Goal: Contribute content: Contribute content

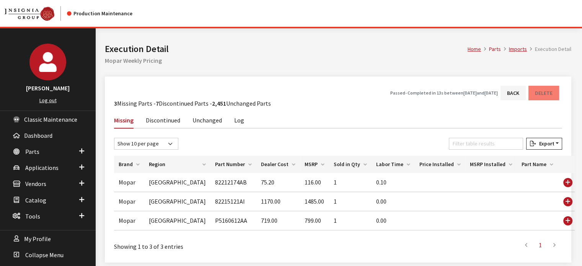
click at [129, 39] on div "Home Parts Imports Execution Detail Execution Detail Mopar Weekly Pricing" at bounding box center [338, 52] width 476 height 48
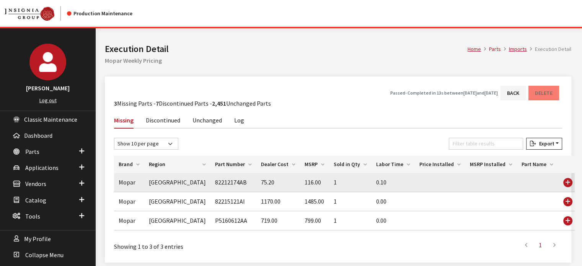
click at [211, 179] on td "82212174AB" at bounding box center [234, 182] width 46 height 19
copy td "82212174AB"
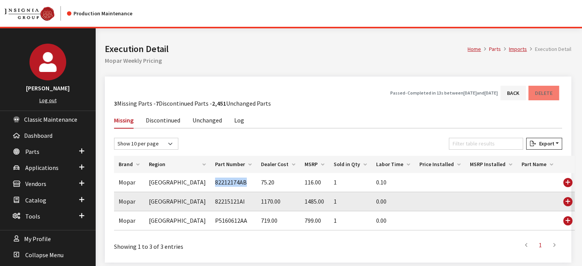
click at [211, 203] on td "82215121AI" at bounding box center [234, 201] width 46 height 19
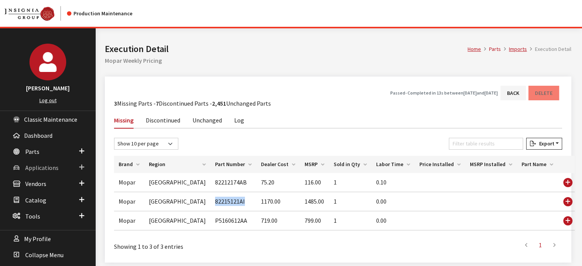
copy td "82215121AI"
drag, startPoint x: 48, startPoint y: 154, endPoint x: 48, endPoint y: 160, distance: 5.4
click at [48, 154] on link "Parts" at bounding box center [48, 151] width 96 height 16
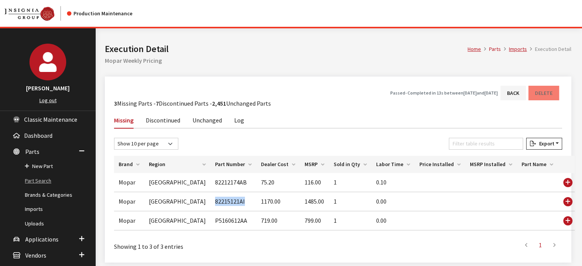
click at [43, 181] on link "Part Search" at bounding box center [48, 181] width 96 height 14
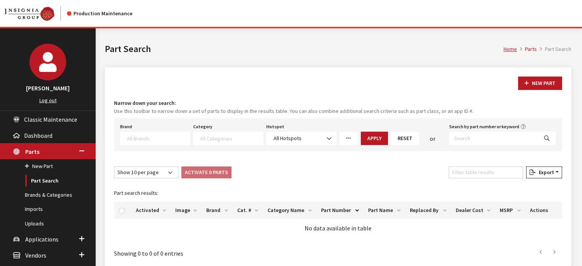
select select
click at [529, 78] on button "New Part" at bounding box center [540, 83] width 44 height 13
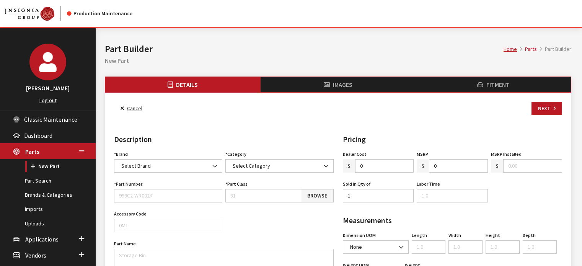
select select
click at [199, 165] on span "Select Brand" at bounding box center [168, 166] width 98 height 8
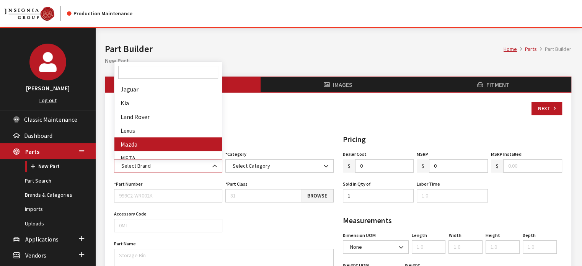
scroll to position [230, 0]
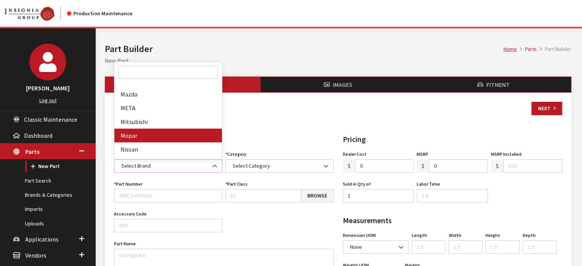
select select "3"
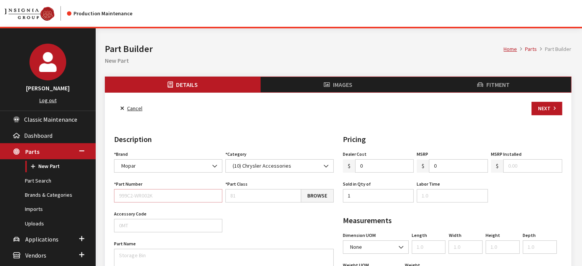
click at [163, 196] on input "Part Number" at bounding box center [168, 195] width 108 height 13
click at [162, 196] on input "Part Number" at bounding box center [168, 195] width 108 height 13
paste input "82212174AB"
type input "82212174AB"
click at [148, 252] on textarea "Part Name" at bounding box center [224, 259] width 220 height 21
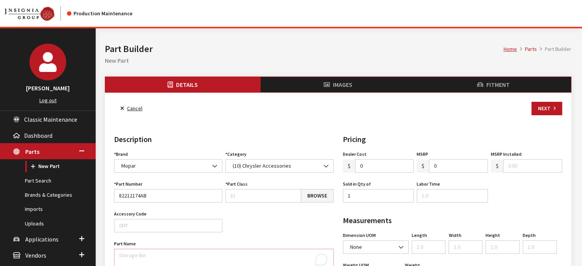
paste textarea "All-weather Floor Mats"
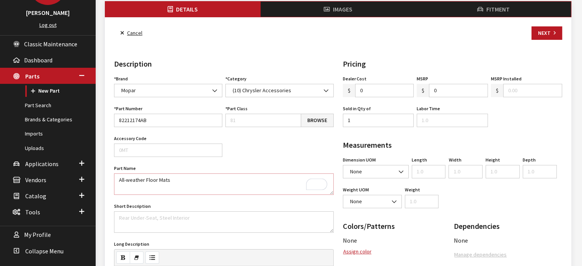
scroll to position [77, 0]
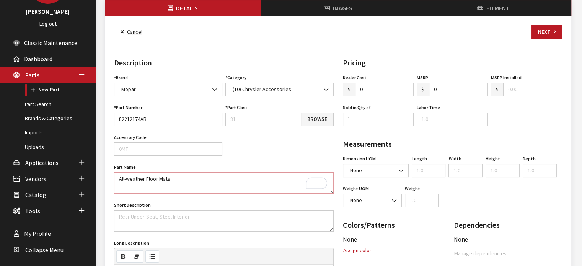
type textarea "All-weather Floor Mats"
click at [289, 221] on textarea "Short Description" at bounding box center [224, 220] width 220 height 21
paste textarea "All-Weather style Floor Mats are molded in color and feature deep ribs to trap …"
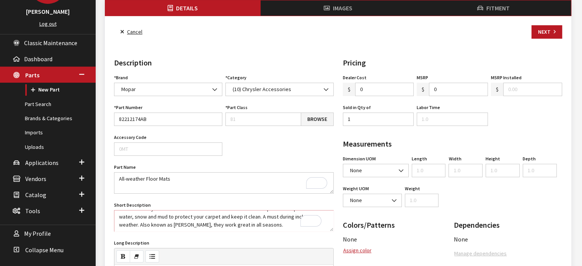
scroll to position [13, 0]
type textarea "All-Weather style Floor Mats are molded in color and feature deep ribs to trap …"
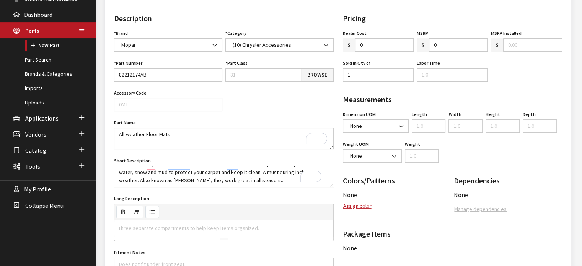
scroll to position [153, 0]
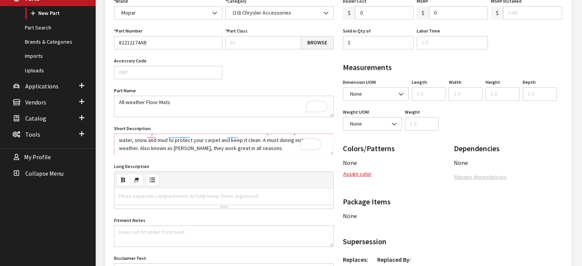
click at [159, 205] on div "resize" at bounding box center [223, 206] width 219 height 3
click at [160, 200] on div "Three separate compartments to help keep items organized." at bounding box center [188, 196] width 149 height 16
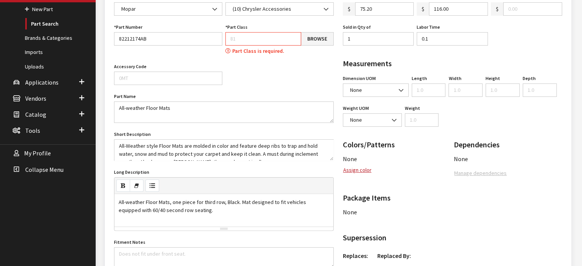
scroll to position [180, 0]
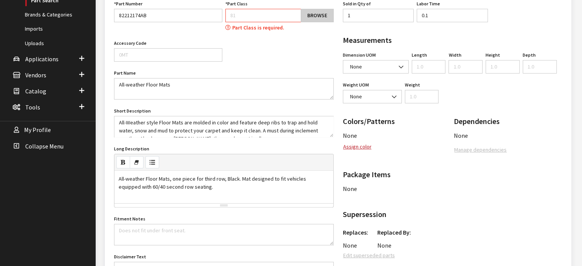
click at [317, 15] on link "Browse" at bounding box center [317, 15] width 33 height 13
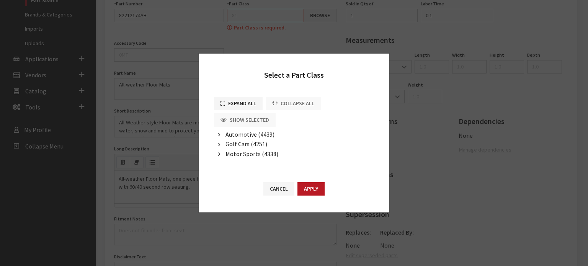
click at [158, 139] on div "Select a Part Class Expand All Collapse All Show Selected Automotive (4439) Bed…" at bounding box center [294, 133] width 588 height 266
click at [286, 190] on button "Cancel" at bounding box center [278, 188] width 31 height 13
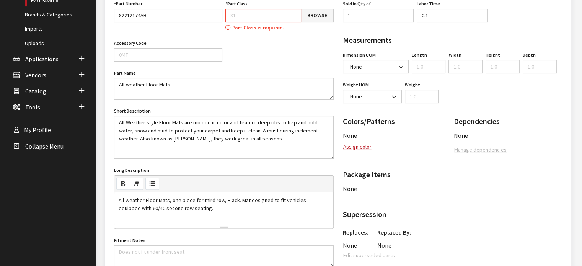
drag, startPoint x: 331, startPoint y: 135, endPoint x: 328, endPoint y: 156, distance: 21.6
click at [328, 156] on textarea "All-Weather style Floor Mats are molded in color and feature deep ribs to trap …" at bounding box center [224, 137] width 220 height 43
click at [265, 212] on div at bounding box center [224, 216] width 211 height 8
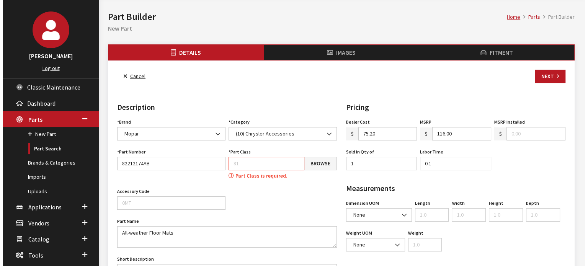
scroll to position [27, 0]
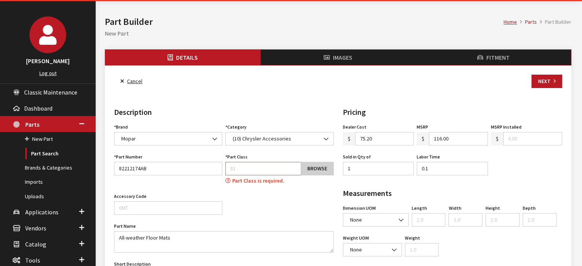
click at [310, 172] on link "Browse" at bounding box center [317, 168] width 33 height 13
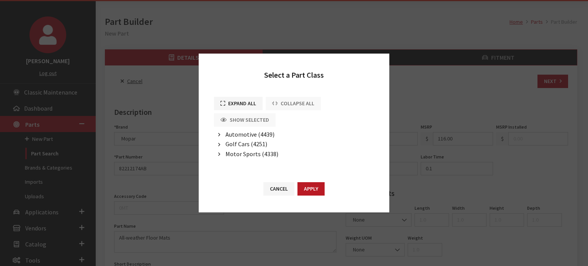
click at [248, 137] on span "Automotive (4439)" at bounding box center [249, 135] width 49 height 8
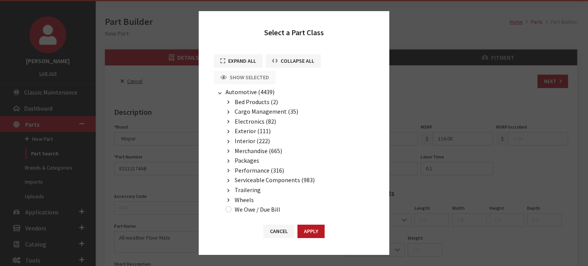
click at [242, 142] on span "Interior (222)" at bounding box center [252, 141] width 35 height 8
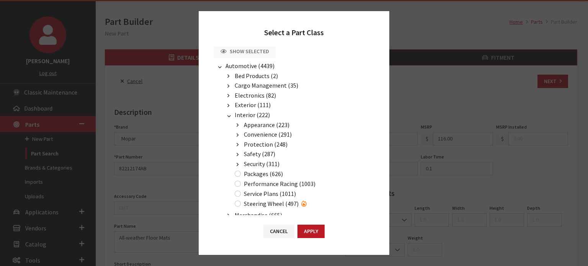
scroll to position [38, 0]
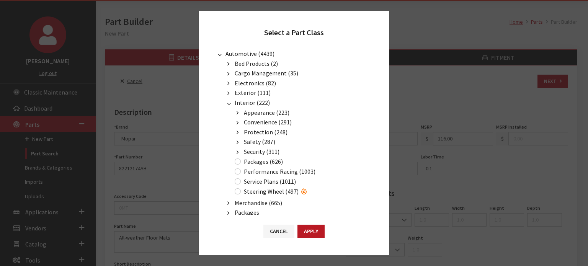
click at [263, 104] on span "Interior (222)" at bounding box center [252, 103] width 35 height 8
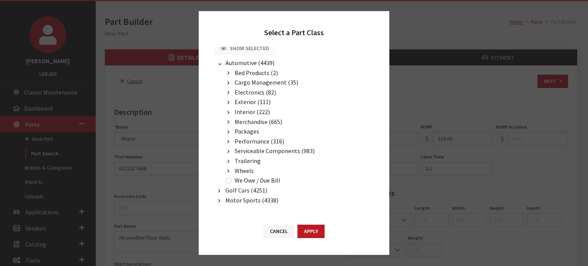
click at [262, 107] on li "Interior (222) Appearance (223) Console (224) Armrest (227) Center (226) Floor …" at bounding box center [298, 112] width 151 height 10
click at [244, 111] on span "Interior (222)" at bounding box center [252, 112] width 35 height 8
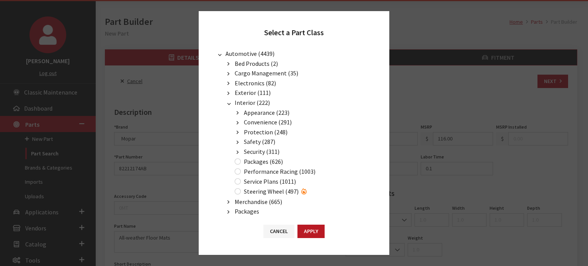
click at [256, 109] on span "Appearance (223)" at bounding box center [267, 113] width 46 height 8
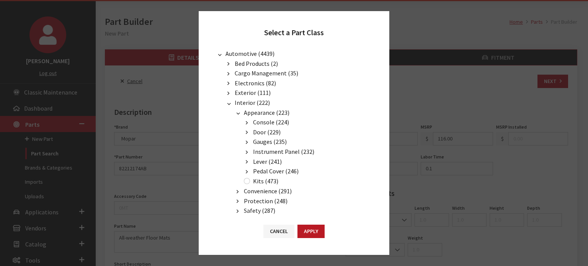
click at [250, 99] on span "Interior (222)" at bounding box center [252, 103] width 35 height 8
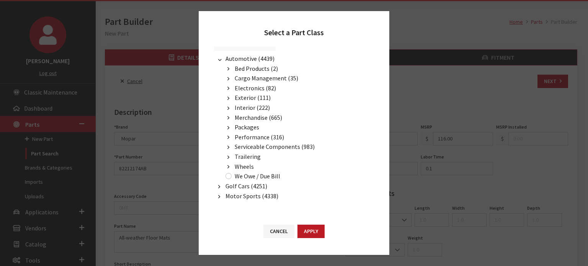
scroll to position [29, 0]
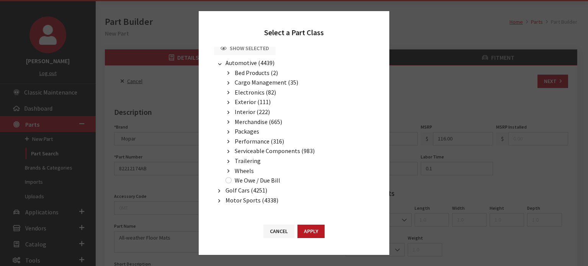
click at [242, 109] on span "Interior (222)" at bounding box center [252, 112] width 35 height 8
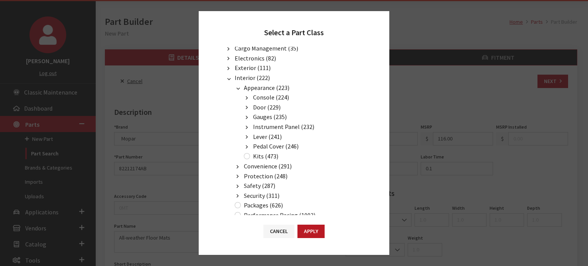
scroll to position [77, 0]
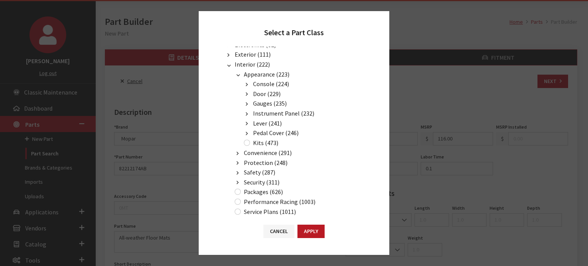
click at [260, 159] on span "Protection (248)" at bounding box center [266, 163] width 44 height 8
click at [266, 168] on span "Floor Mat (249)" at bounding box center [273, 172] width 40 height 8
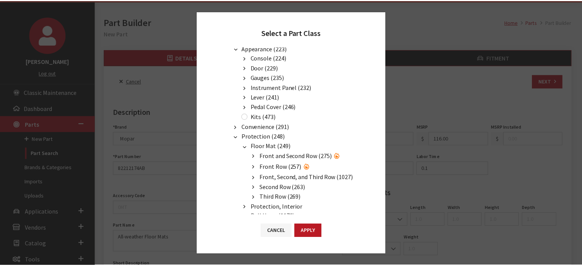
scroll to position [115, 0]
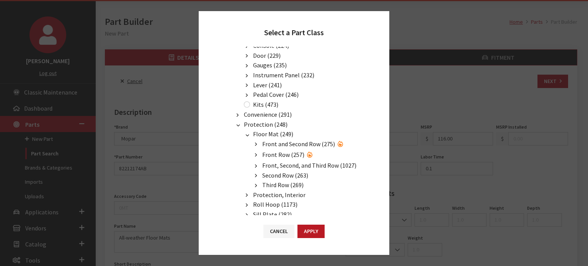
click at [263, 163] on span "Front, Second, and Third Row (1027)" at bounding box center [309, 166] width 94 height 8
click at [265, 182] on input "Premium All Weather (1029)" at bounding box center [265, 185] width 6 height 6
radio input "true"
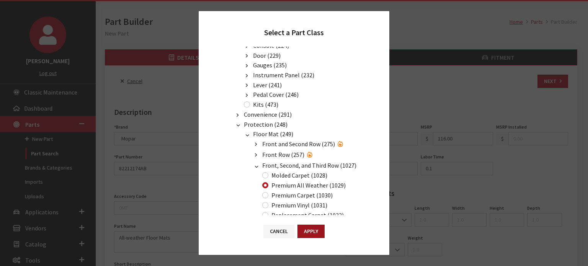
click at [311, 235] on button "Apply" at bounding box center [310, 231] width 27 height 13
type input "1029"
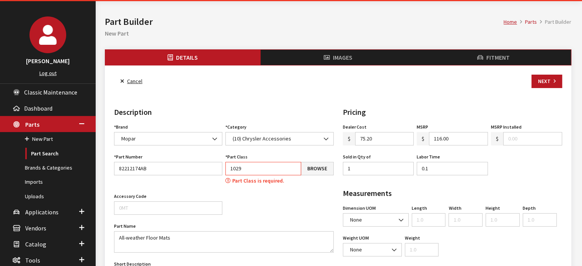
drag, startPoint x: 464, startPoint y: 101, endPoint x: 551, endPoint y: 73, distance: 91.5
click at [549, 80] on button "Next" at bounding box center [547, 81] width 31 height 13
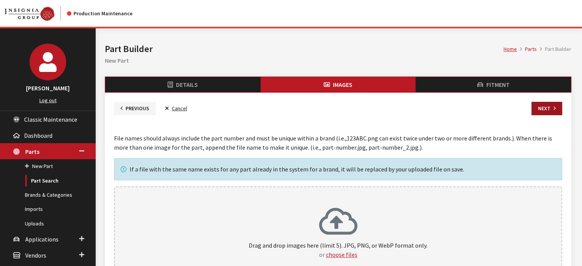
click at [537, 108] on button "Next" at bounding box center [547, 108] width 31 height 13
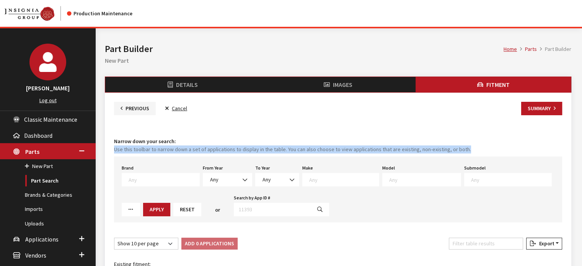
drag, startPoint x: 559, startPoint y: 147, endPoint x: 560, endPoint y: 138, distance: 8.9
click at [560, 138] on div "Fitment Narrow down your search: Use this toolbar to narrow down a set of appli…" at bounding box center [338, 242] width 451 height 217
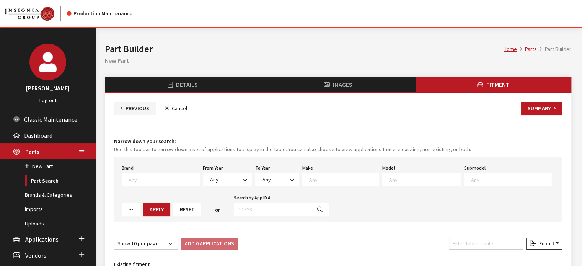
click at [243, 186] on div "Brand Any Acura Alfa Romeo Audi Bentley BMW DoubleTake [PERSON_NAME] Honda Hyun…" at bounding box center [338, 190] width 448 height 66
click at [216, 176] on span "Any" at bounding box center [227, 180] width 39 height 8
click at [177, 189] on div "Brand Any Acura Alfa Romeo Audi Bentley BMW DoubleTake Ford GM Honda Hyundai In…" at bounding box center [338, 190] width 448 height 66
click at [170, 183] on span at bounding box center [161, 179] width 78 height 13
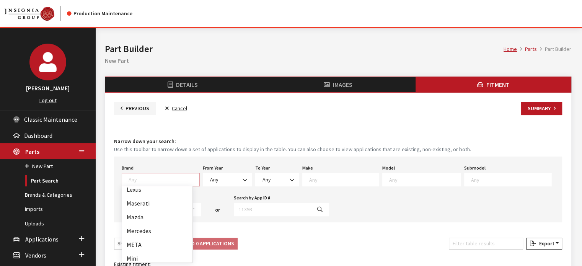
scroll to position [230, 0]
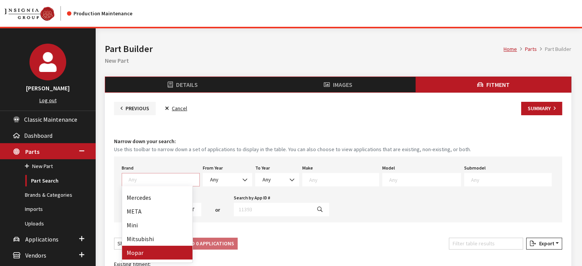
select select "3"
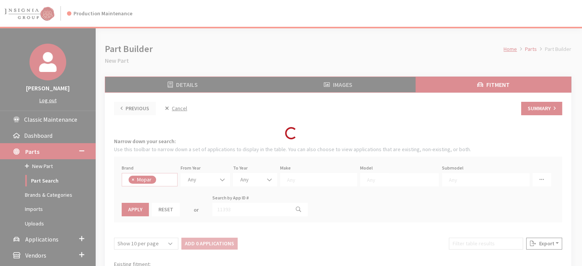
scroll to position [157, 0]
select select
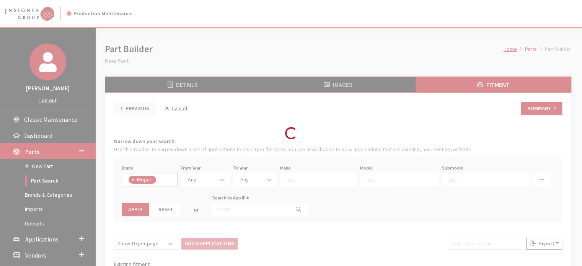
select select
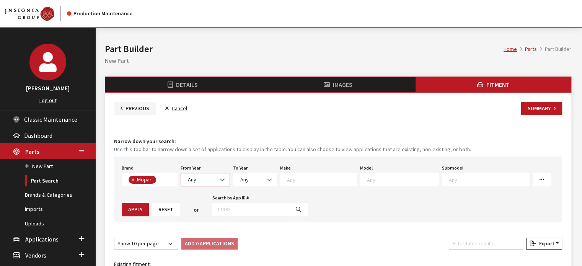
click at [205, 181] on span "Any" at bounding box center [205, 180] width 39 height 8
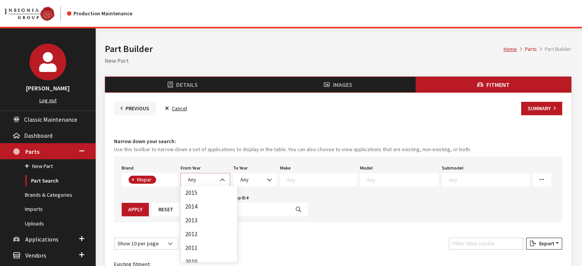
scroll to position [153, 0]
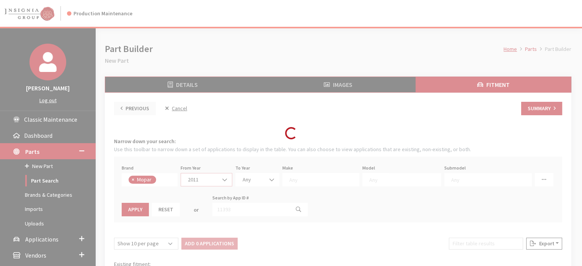
select select "2011"
select select
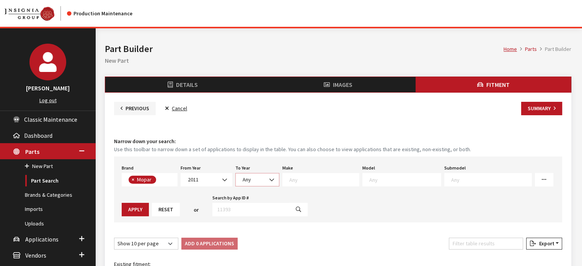
click at [252, 183] on span "Any" at bounding box center [257, 179] width 44 height 13
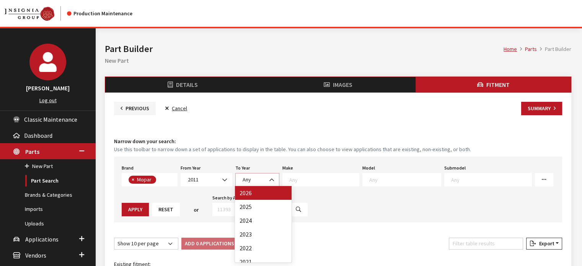
select select "2026"
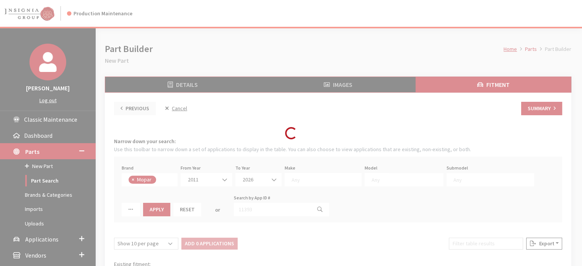
select select
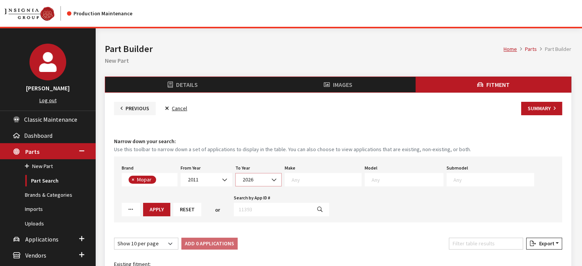
drag, startPoint x: 266, startPoint y: 179, endPoint x: 267, endPoint y: 185, distance: 6.7
click at [266, 179] on span "2026" at bounding box center [258, 180] width 36 height 8
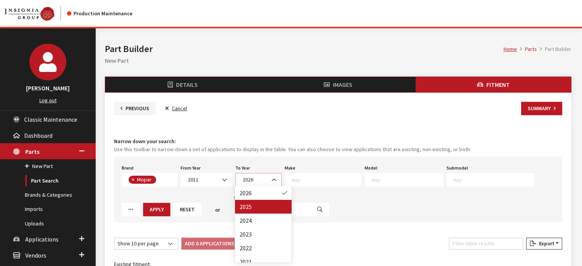
select select "2025"
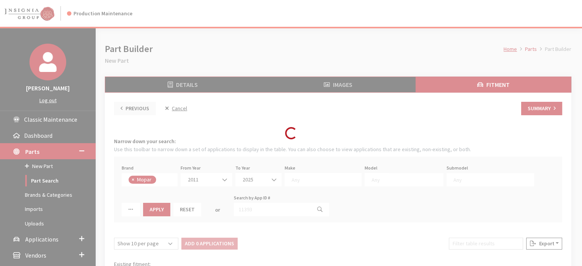
select select
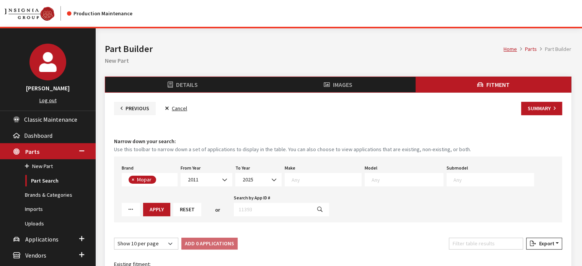
click at [309, 182] on textarea "Search" at bounding box center [327, 179] width 70 height 7
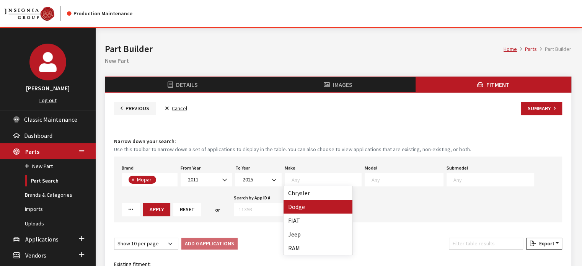
drag, startPoint x: 311, startPoint y: 207, endPoint x: 371, endPoint y: 181, distance: 64.8
select select "15"
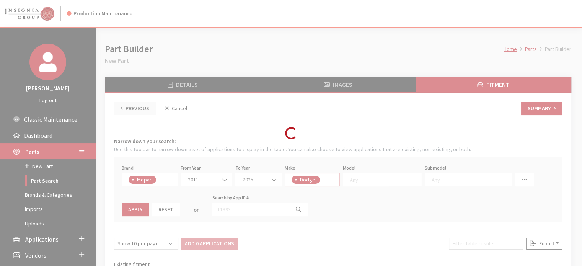
select select
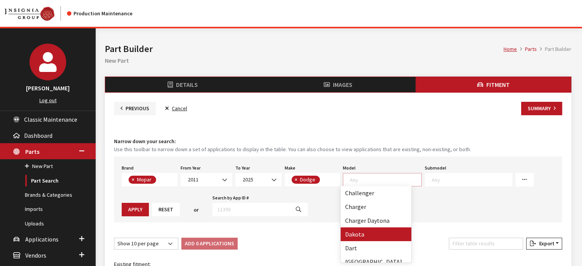
scroll to position [38, 0]
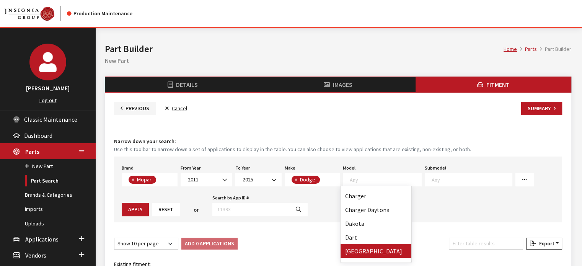
drag, startPoint x: 366, startPoint y: 251, endPoint x: 427, endPoint y: 210, distance: 73.8
select select "191"
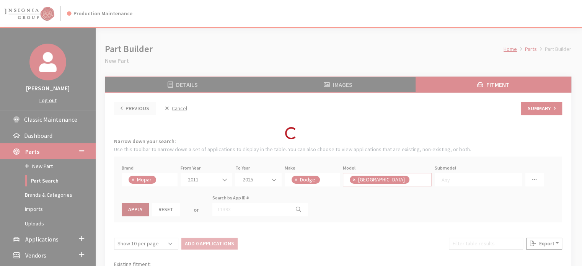
select select
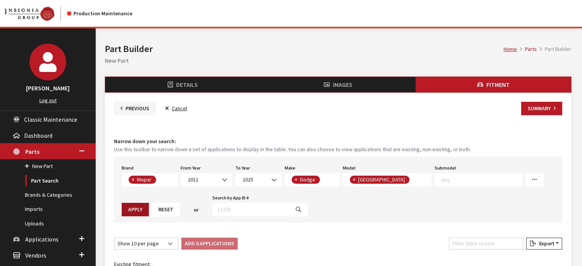
click at [149, 203] on button "Apply" at bounding box center [135, 209] width 27 height 13
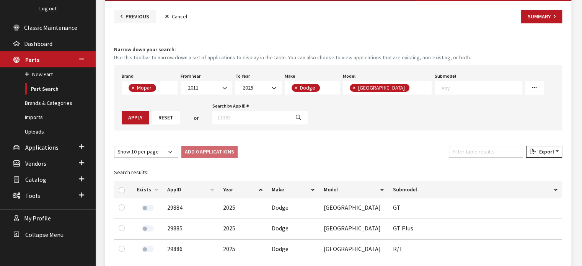
scroll to position [115, 0]
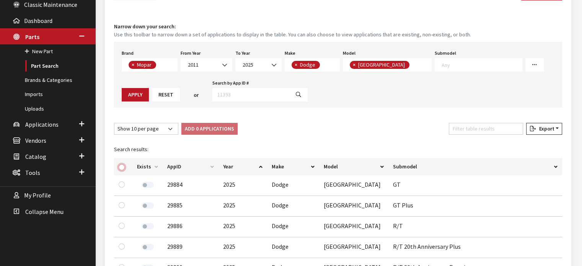
click at [124, 167] on input "checkbox" at bounding box center [122, 167] width 6 height 6
checkbox input "true"
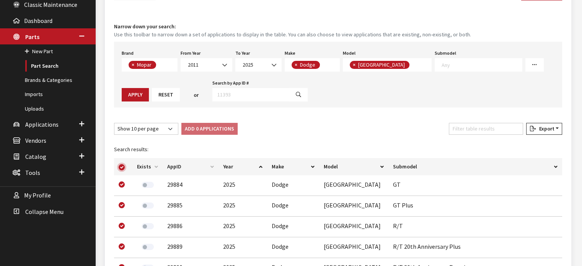
checkbox input "true"
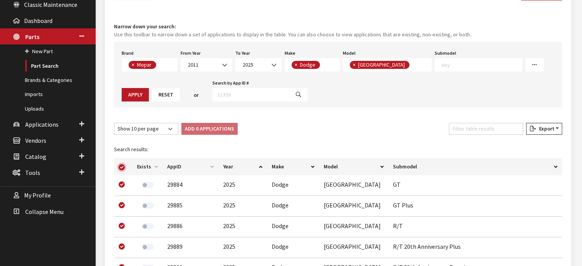
checkbox input "true"
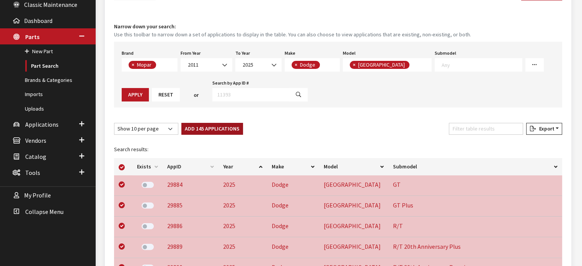
click at [205, 131] on button "Add 145 Applications" at bounding box center [212, 129] width 62 height 12
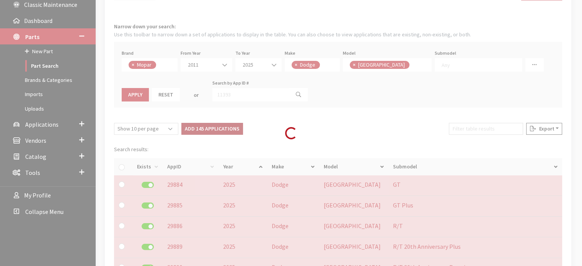
checkbox input "false"
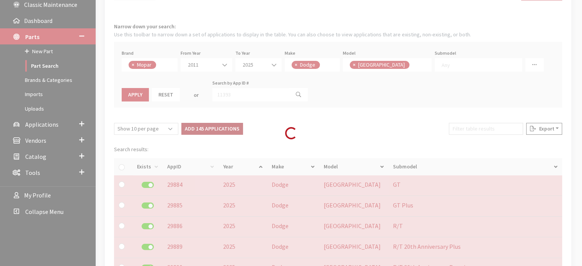
checkbox input "false"
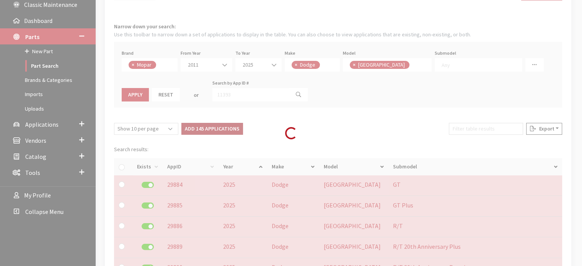
checkbox input "false"
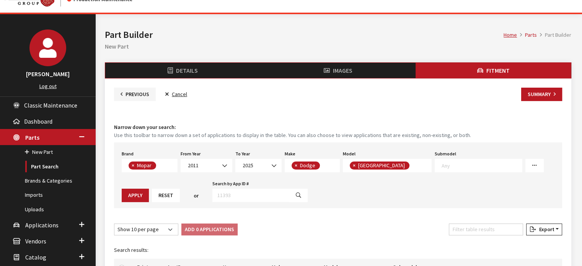
scroll to position [0, 0]
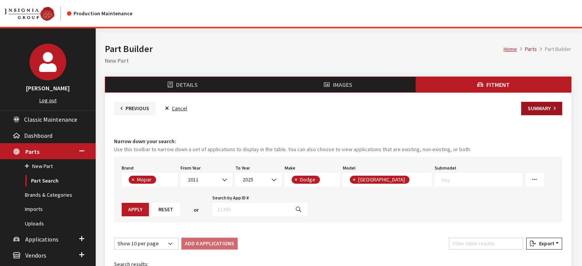
drag, startPoint x: 537, startPoint y: 117, endPoint x: 539, endPoint y: 111, distance: 6.8
click at [539, 110] on button "Summary" at bounding box center [541, 108] width 41 height 13
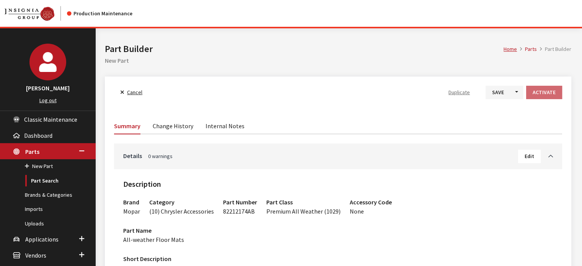
drag, startPoint x: 0, startPoint y: 0, endPoint x: 420, endPoint y: 78, distance: 426.8
click at [340, 60] on h2 "New Part" at bounding box center [338, 60] width 467 height 9
click at [496, 95] on button "Save" at bounding box center [498, 92] width 25 height 13
click at [555, 88] on button "Activate" at bounding box center [544, 92] width 36 height 13
click at [138, 90] on span "Back to Search" at bounding box center [143, 92] width 34 height 7
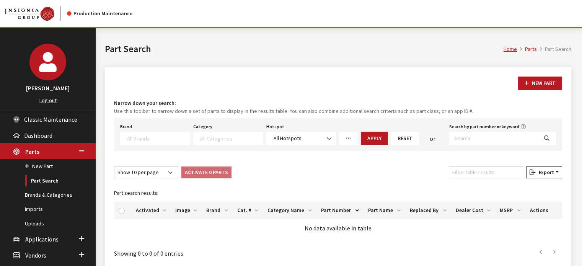
select select
click at [539, 82] on button "New Part" at bounding box center [540, 83] width 44 height 13
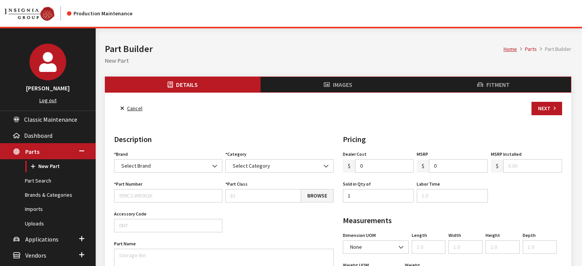
select select
click at [193, 165] on span "Select Brand" at bounding box center [168, 166] width 98 height 8
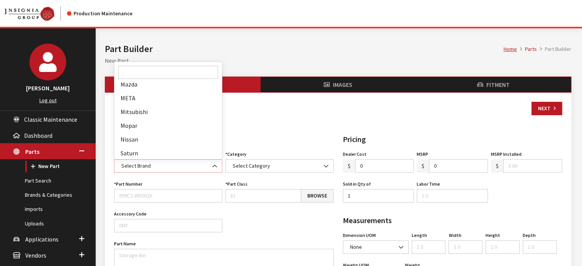
scroll to position [230, 0]
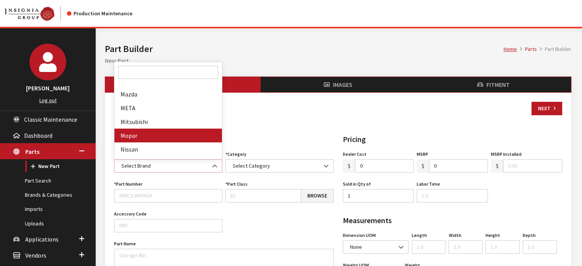
select select "3"
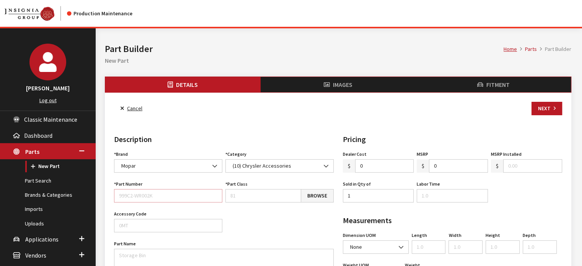
click at [155, 192] on input "Part Number" at bounding box center [168, 195] width 108 height 13
paste input "82215121AI"
type input "82215121AI"
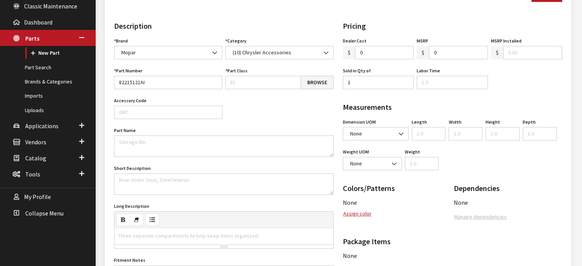
scroll to position [115, 0]
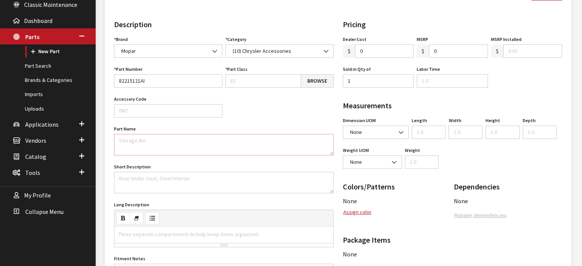
click at [140, 149] on textarea "Part Name" at bounding box center [224, 144] width 220 height 21
paste textarea "Front Bumper"
type textarea "Front Bumper"
drag, startPoint x: 42, startPoint y: 126, endPoint x: 43, endPoint y: 131, distance: 5.6
click at [42, 126] on span "Applications" at bounding box center [41, 125] width 33 height 8
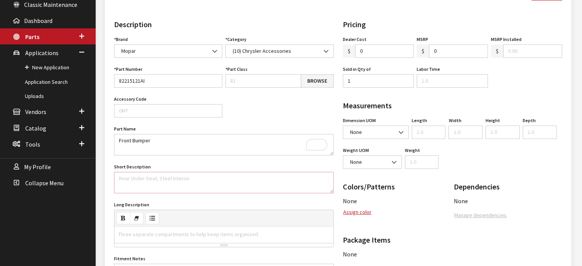
click at [155, 188] on textarea "Short Description" at bounding box center [224, 182] width 220 height 21
paste textarea "Steel high clearance bumpers are tough and heavily gusseted for strength and to…"
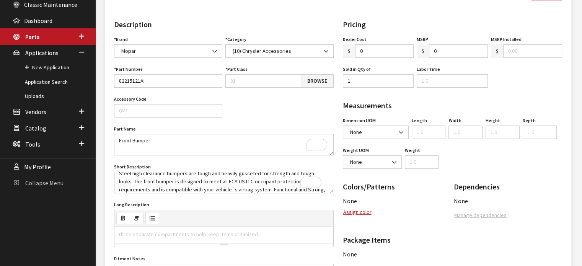
scroll to position [5, 0]
type textarea "Steel high clearance bumpers are tough and heavily gusseted for strength and to…"
click at [184, 232] on div "Three separate compartments to help keep items organized." at bounding box center [188, 235] width 149 height 16
paste div "To enrich screen reader interactions, please activate Accessibility in Grammarl…"
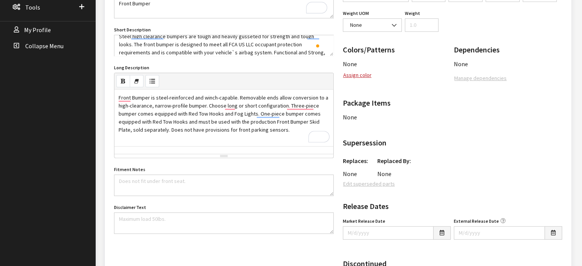
scroll to position [279, 0]
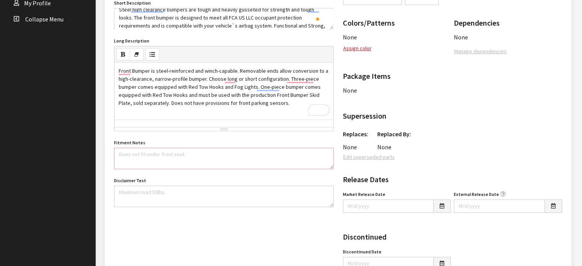
click at [160, 156] on textarea "Fitment Notes" at bounding box center [224, 158] width 220 height 21
click at [142, 187] on textarea "Disclaimer Text" at bounding box center [224, 196] width 220 height 21
paste textarea "These products are designed to enhance the appearance of the vehicle; they are …"
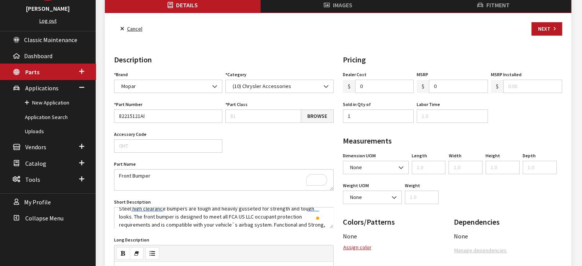
scroll to position [49, 0]
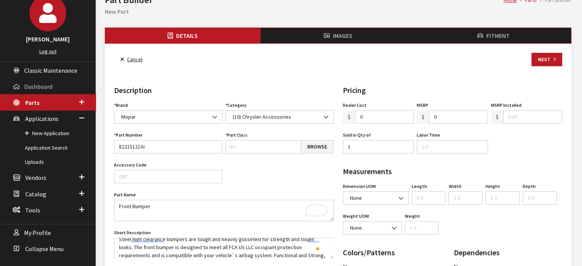
type textarea "These products are designed to enhance the appearance of the vehicle; they are …"
click at [364, 109] on div "Dealer Cost $ 0" at bounding box center [378, 112] width 74 height 24
click at [366, 115] on input "0" at bounding box center [384, 116] width 59 height 13
type input "1170.00"
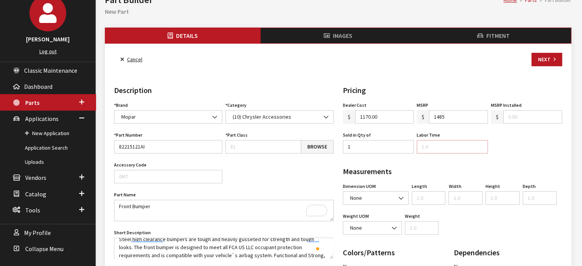
type input "1485.00"
click at [438, 148] on input "Labor Time" at bounding box center [452, 146] width 71 height 13
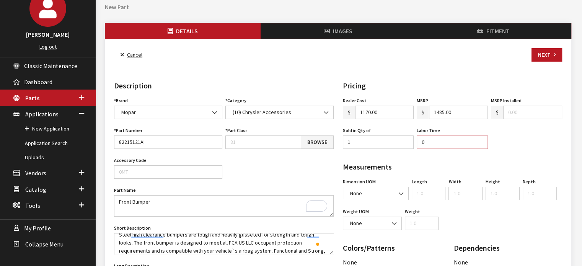
scroll to position [0, 0]
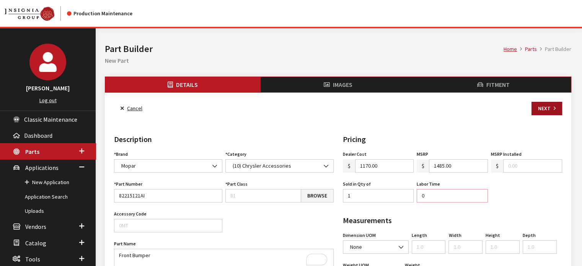
type input "0"
click at [546, 114] on button "Next" at bounding box center [547, 108] width 31 height 13
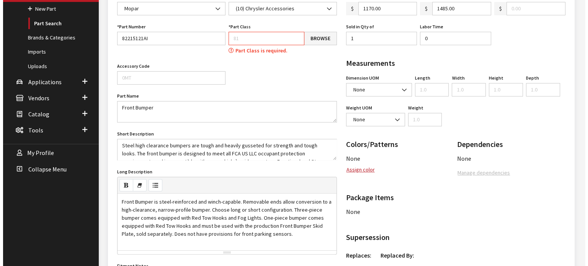
scroll to position [180, 0]
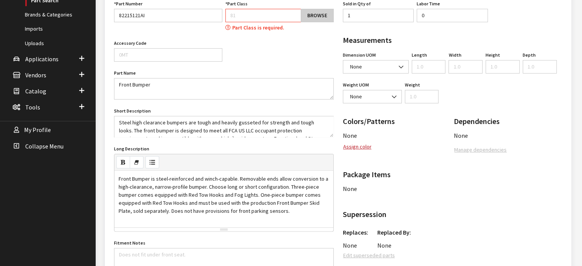
click at [317, 10] on link "Browse" at bounding box center [317, 15] width 33 height 13
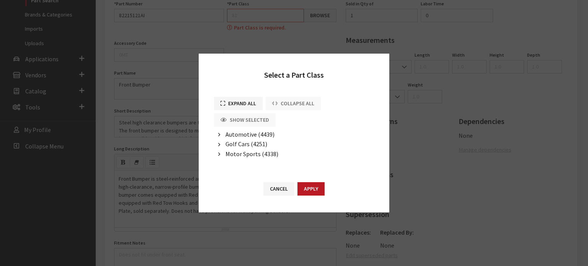
click at [256, 140] on span "Golf Cars (4251)" at bounding box center [246, 144] width 42 height 8
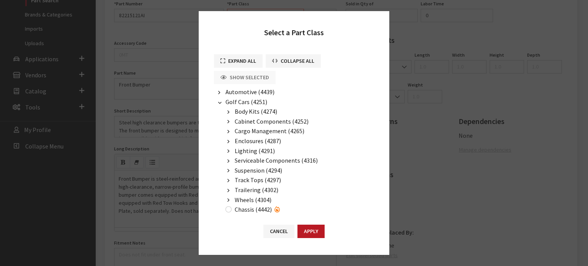
click at [242, 95] on span "Automotive (4439)" at bounding box center [249, 92] width 49 height 8
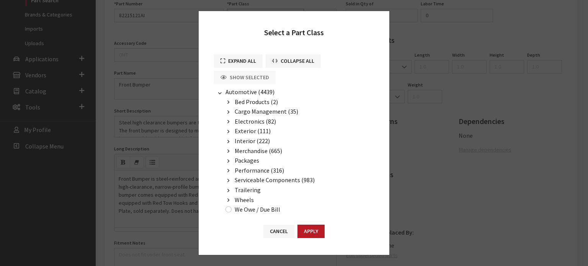
click at [243, 131] on span "Exterior (111)" at bounding box center [253, 131] width 36 height 8
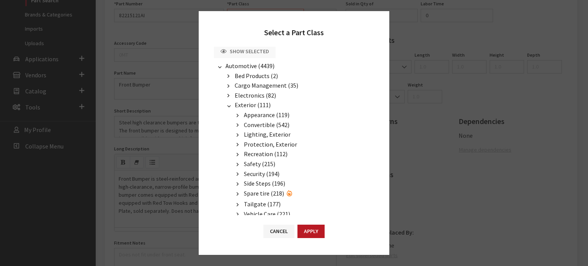
scroll to position [38, 0]
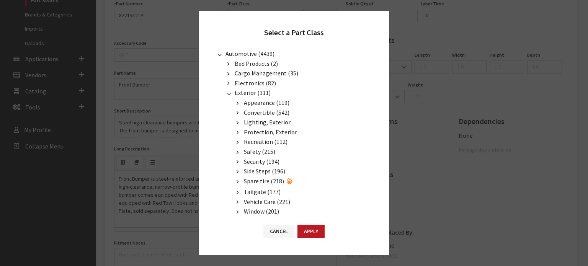
click at [254, 101] on span "Appearance (119)" at bounding box center [267, 103] width 46 height 8
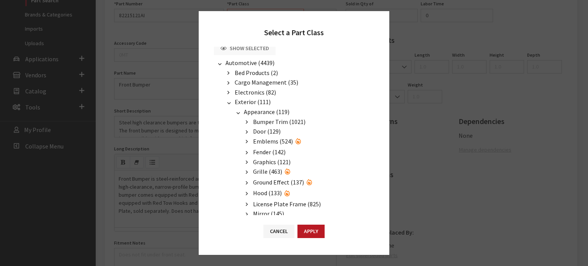
scroll to position [0, 0]
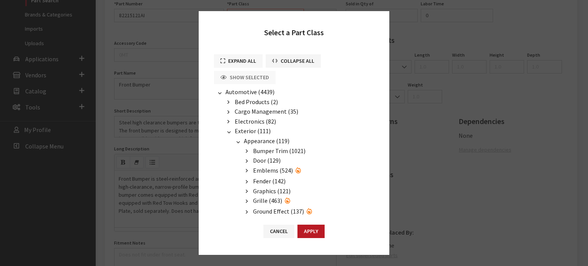
click at [236, 61] on button "Expand All" at bounding box center [238, 60] width 49 height 13
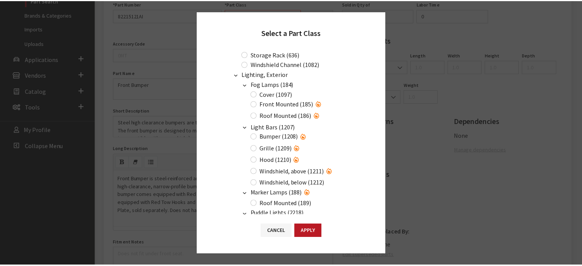
scroll to position [3699, 0]
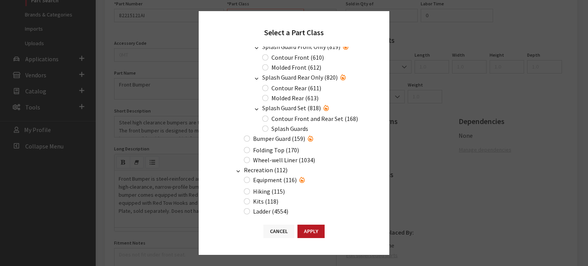
click at [284, 231] on button "Cancel" at bounding box center [278, 231] width 31 height 13
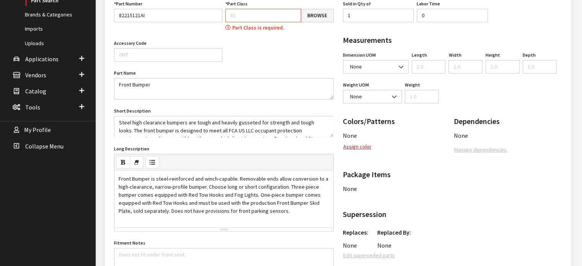
click at [259, 11] on input "Part Class" at bounding box center [263, 15] width 76 height 13
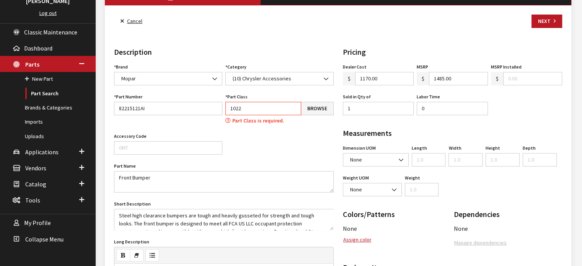
scroll to position [0, 0]
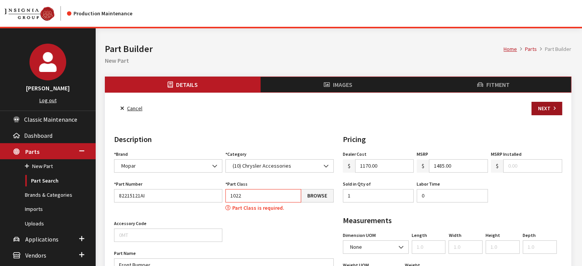
type input "1022"
click at [559, 104] on button "Next" at bounding box center [547, 108] width 31 height 13
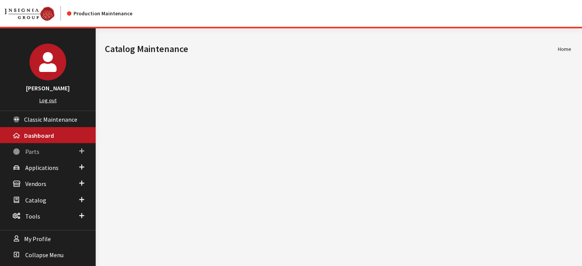
click at [57, 153] on link "Parts" at bounding box center [48, 151] width 96 height 16
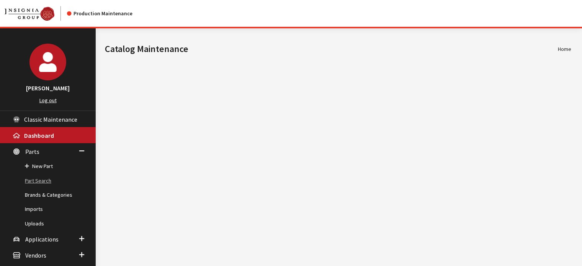
click at [46, 183] on link "Part Search" at bounding box center [48, 181] width 96 height 14
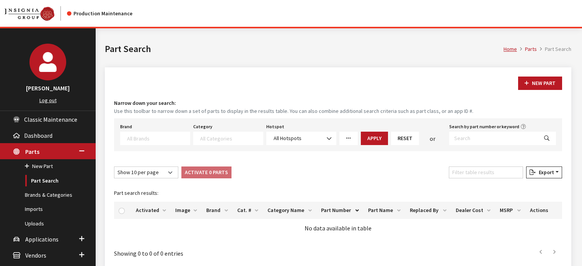
select select
click at [479, 134] on input "Search by part number or keyword" at bounding box center [493, 138] width 89 height 13
type input "b"
type input "front bumper"
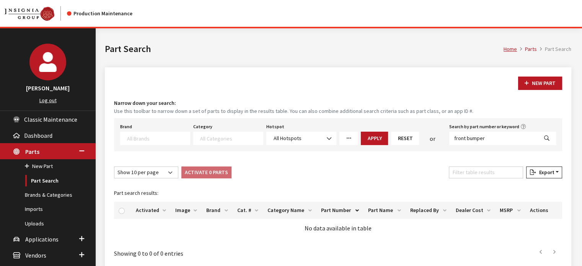
select select
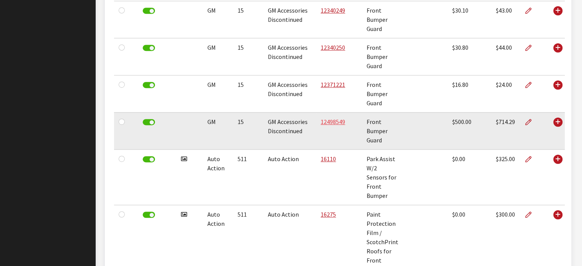
scroll to position [459, 0]
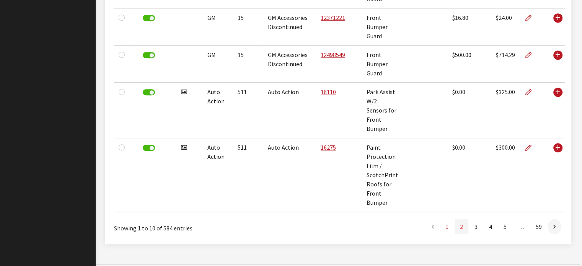
click at [466, 222] on link "2" at bounding box center [462, 226] width 14 height 15
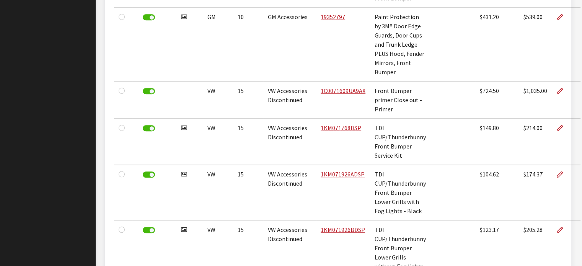
scroll to position [561, 0]
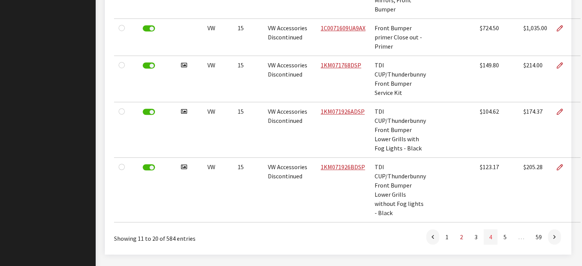
click at [495, 229] on link "4" at bounding box center [491, 236] width 14 height 15
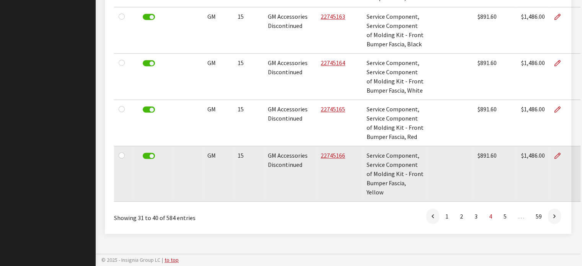
scroll to position [928, 0]
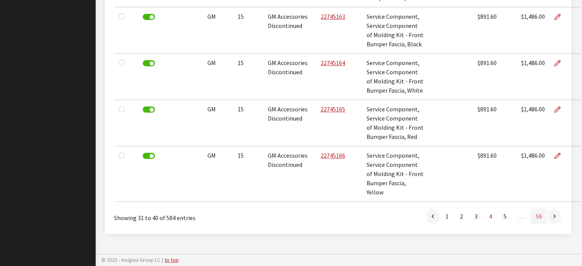
click at [543, 218] on link "59" at bounding box center [539, 216] width 17 height 15
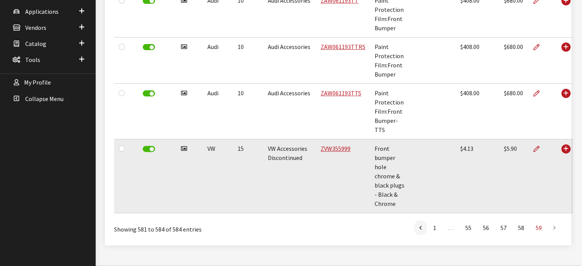
scroll to position [238, 0]
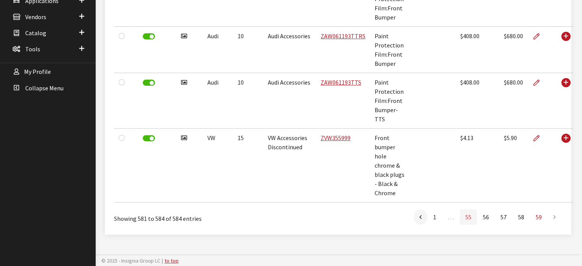
click at [469, 217] on link "55" at bounding box center [468, 216] width 17 height 15
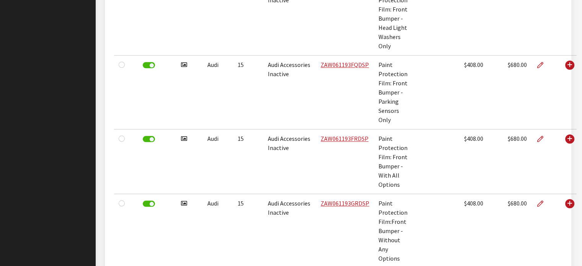
scroll to position [745, 0]
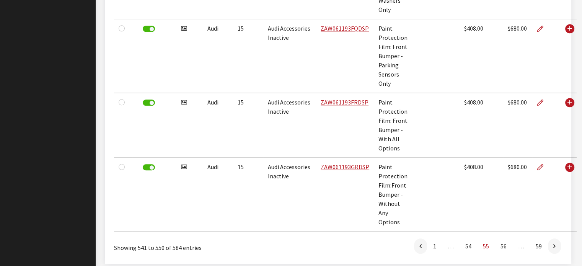
click at [453, 238] on li "…" at bounding box center [452, 245] width 18 height 15
drag, startPoint x: 448, startPoint y: 219, endPoint x: 433, endPoint y: 217, distance: 15.4
click at [448, 238] on li "…" at bounding box center [452, 245] width 18 height 15
click at [428, 238] on li at bounding box center [422, 245] width 14 height 15
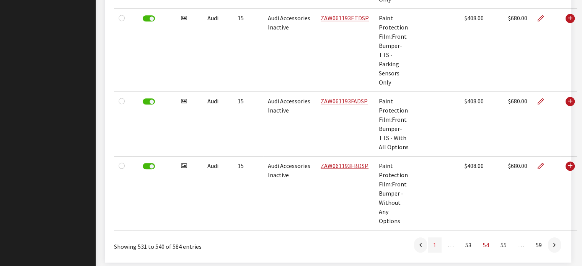
click at [432, 237] on link "1" at bounding box center [435, 244] width 14 height 15
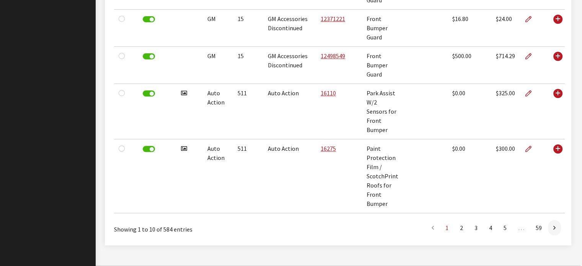
click at [432, 220] on li at bounding box center [434, 227] width 14 height 15
click at [502, 220] on link "5" at bounding box center [505, 227] width 14 height 15
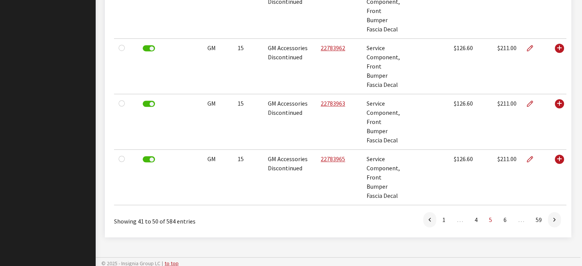
scroll to position [570, 0]
click at [554, 219] on icon at bounding box center [555, 219] width 2 height 6
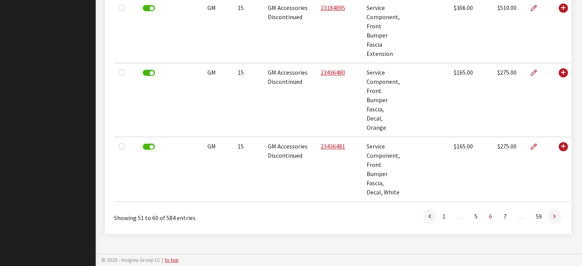
click at [557, 217] on link at bounding box center [554, 216] width 13 height 15
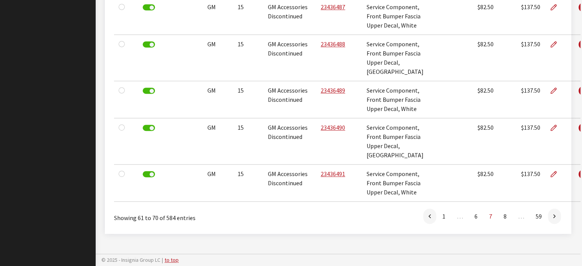
scroll to position [763, 0]
click at [557, 216] on link at bounding box center [554, 216] width 13 height 15
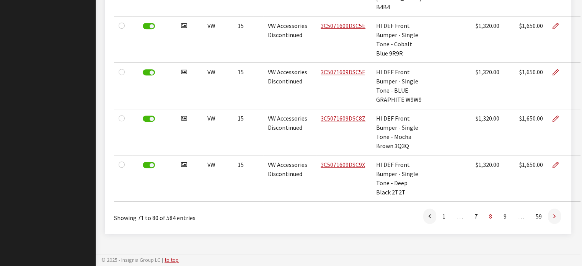
click at [557, 216] on link at bounding box center [554, 216] width 13 height 15
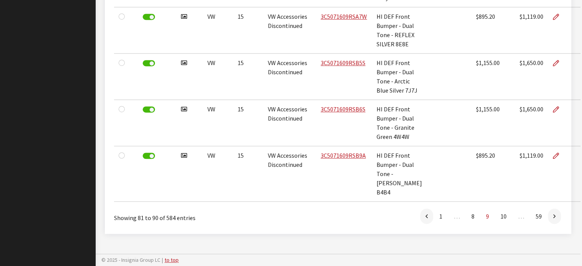
click at [556, 222] on link at bounding box center [554, 216] width 13 height 15
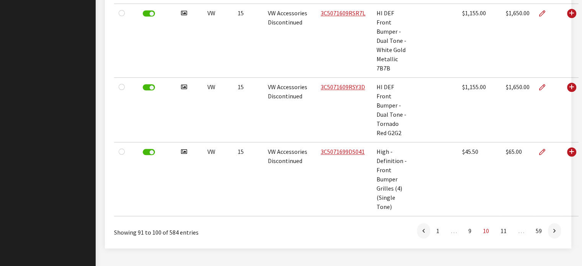
scroll to position [709, 0]
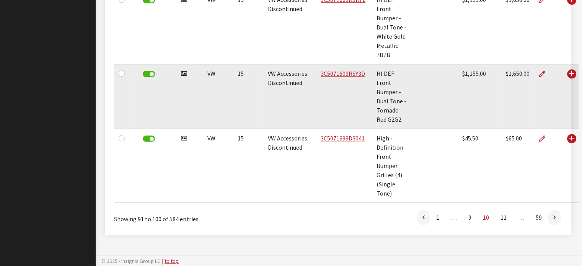
click at [334, 78] on td "3C5071609RSY3D" at bounding box center [344, 96] width 56 height 65
click at [335, 76] on link "3C5071609RSY3D" at bounding box center [343, 74] width 44 height 8
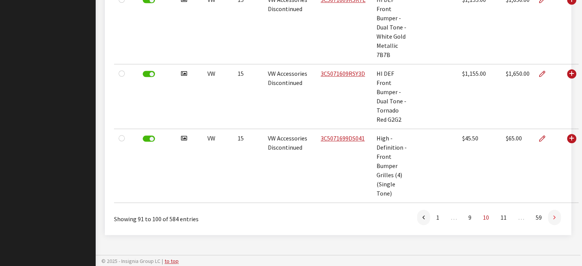
click at [550, 214] on link at bounding box center [554, 217] width 13 height 15
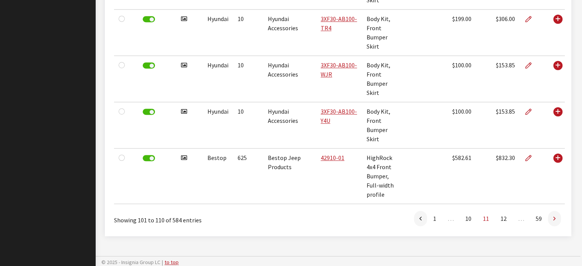
click at [554, 216] on icon at bounding box center [555, 219] width 2 height 6
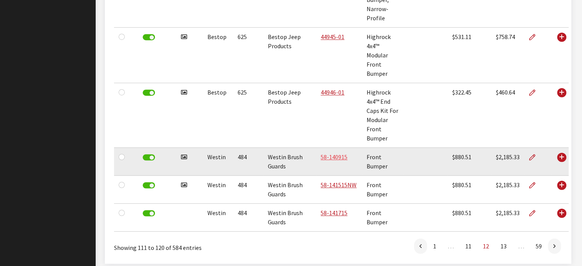
click at [340, 153] on link "58-140915" at bounding box center [334, 157] width 27 height 8
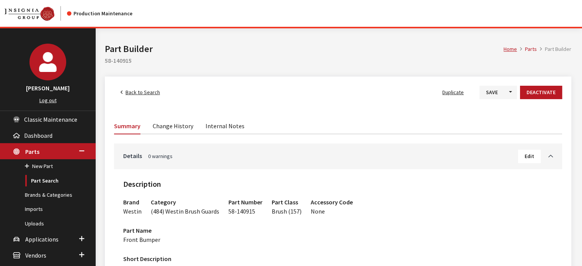
click at [142, 90] on span "Back to Search" at bounding box center [143, 92] width 34 height 7
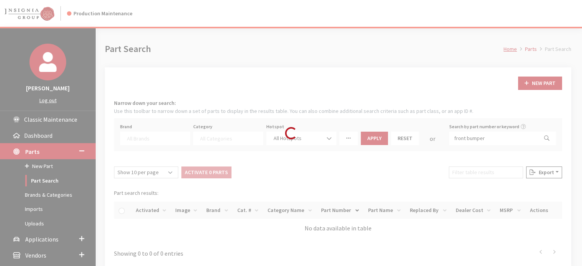
select select
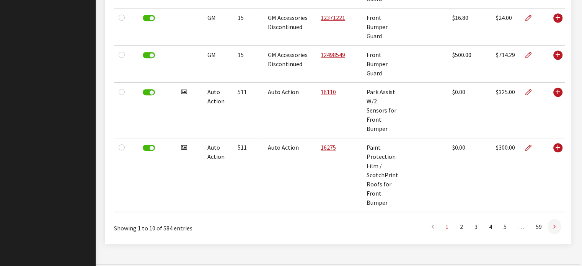
click at [554, 224] on icon at bounding box center [555, 227] width 2 height 6
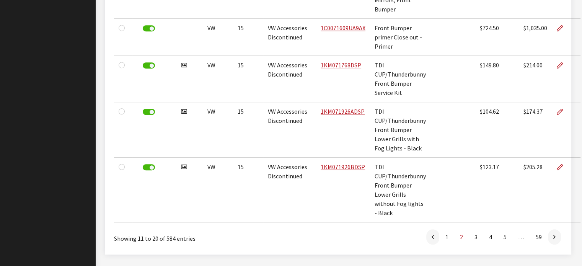
click at [554, 234] on icon at bounding box center [555, 237] width 2 height 6
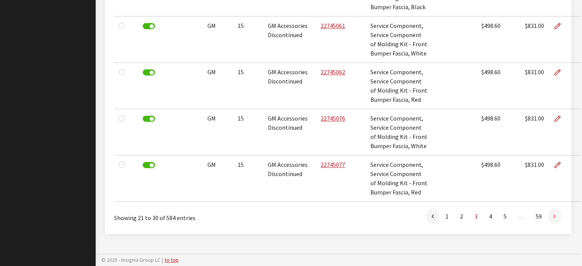
click at [556, 219] on link at bounding box center [554, 216] width 13 height 15
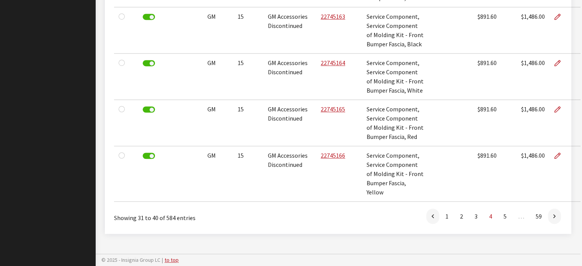
click at [556, 219] on link at bounding box center [554, 216] width 13 height 15
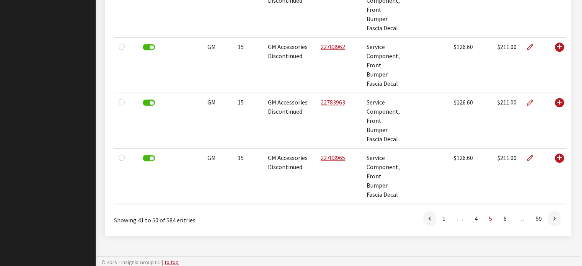
click at [556, 219] on link at bounding box center [554, 218] width 13 height 15
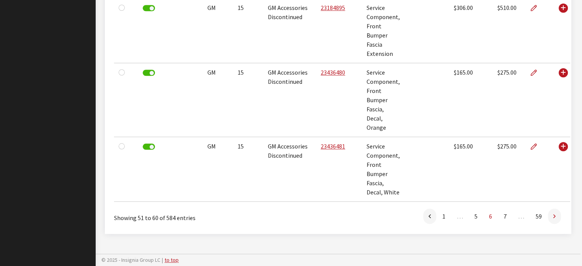
click at [556, 219] on link at bounding box center [554, 216] width 13 height 15
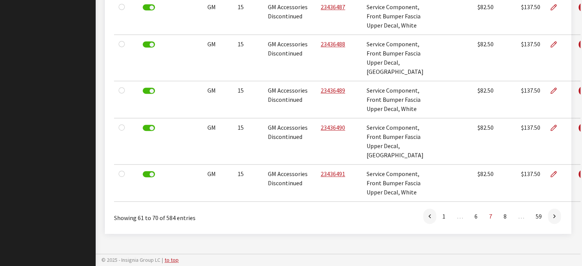
click at [556, 219] on link at bounding box center [554, 216] width 13 height 15
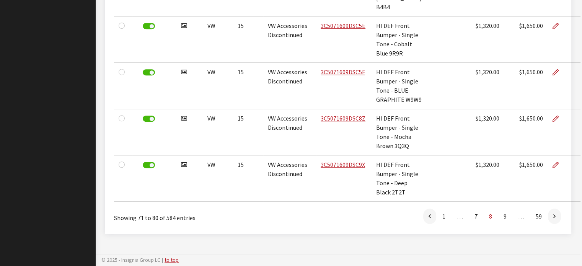
scroll to position [671, 0]
click at [501, 219] on link "9" at bounding box center [505, 216] width 14 height 15
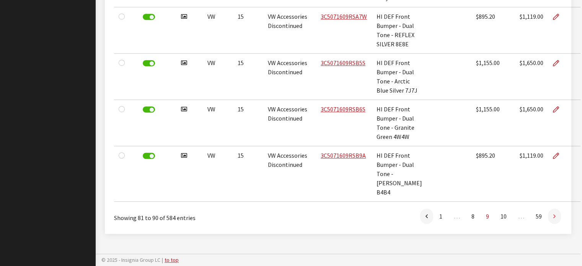
click at [559, 224] on link at bounding box center [554, 216] width 13 height 15
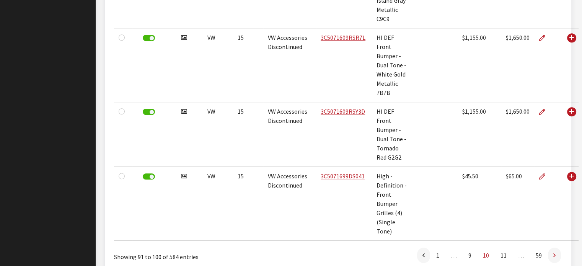
click at [551, 252] on link at bounding box center [554, 255] width 13 height 15
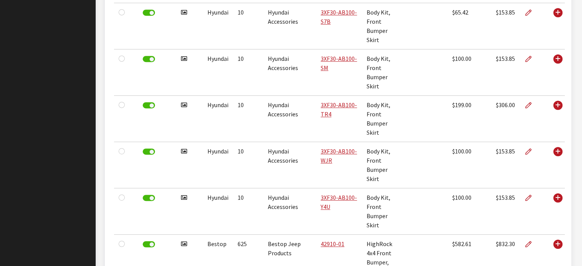
scroll to position [488, 0]
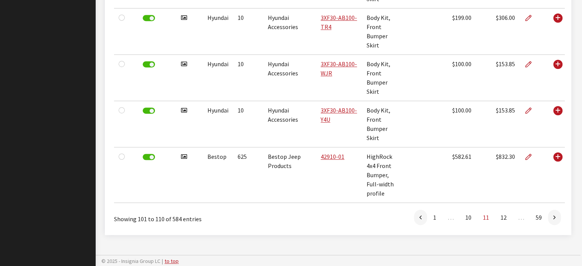
click at [552, 212] on link at bounding box center [554, 217] width 13 height 15
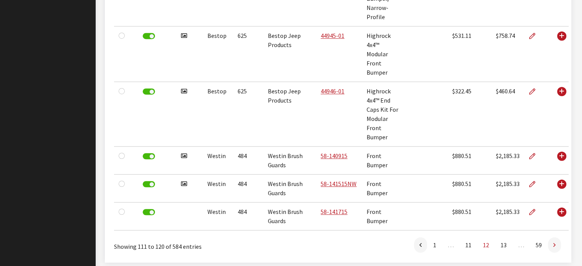
click at [556, 237] on link at bounding box center [554, 244] width 13 height 15
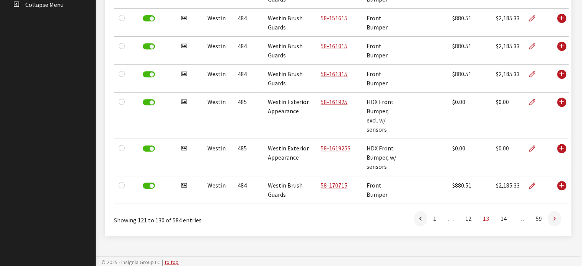
click at [553, 219] on link at bounding box center [554, 218] width 13 height 15
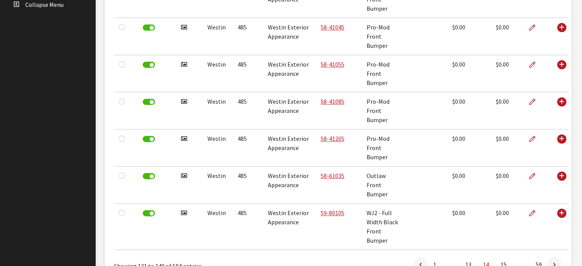
scroll to position [326, 0]
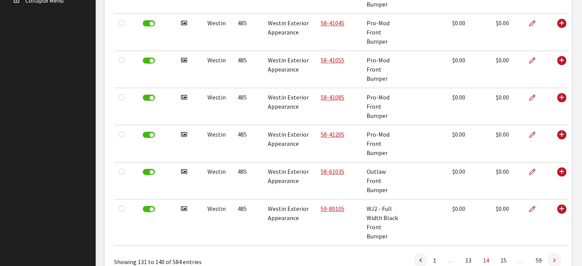
click at [557, 258] on link at bounding box center [554, 260] width 13 height 15
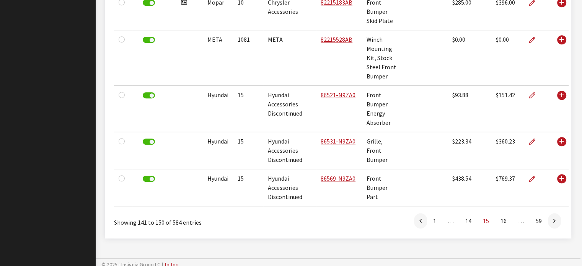
scroll to position [395, 0]
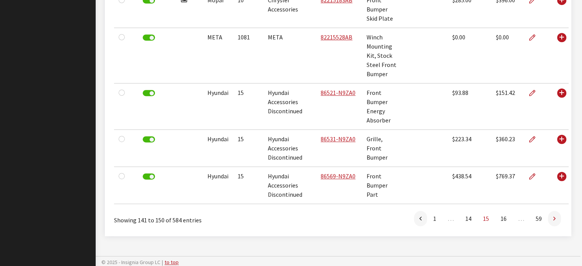
click at [553, 217] on link at bounding box center [554, 218] width 13 height 15
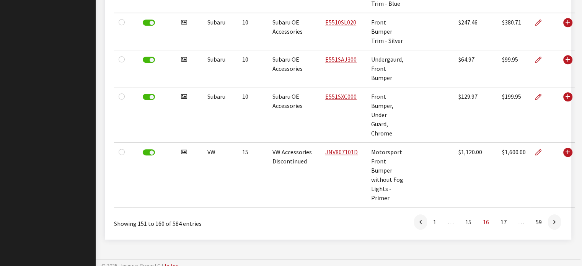
scroll to position [478, 0]
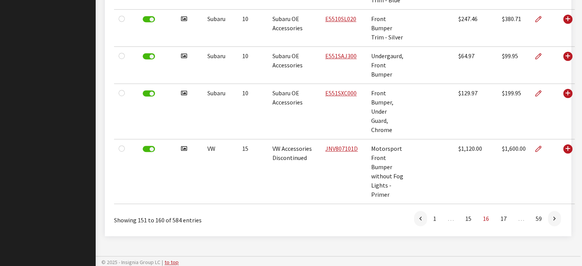
drag, startPoint x: 553, startPoint y: 216, endPoint x: 461, endPoint y: 229, distance: 93.2
click at [547, 217] on li "59" at bounding box center [540, 218] width 18 height 15
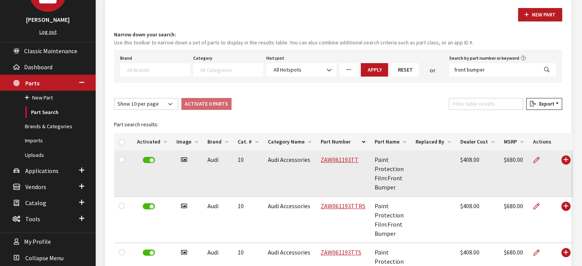
scroll to position [0, 0]
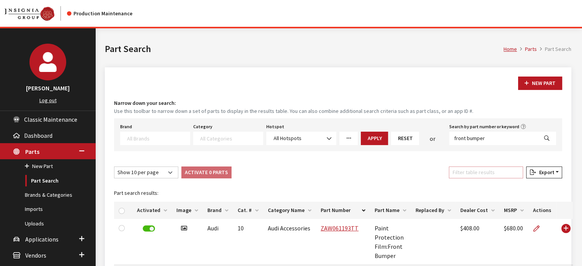
click at [487, 176] on input "Filter table results" at bounding box center [486, 173] width 74 height 12
type input "f"
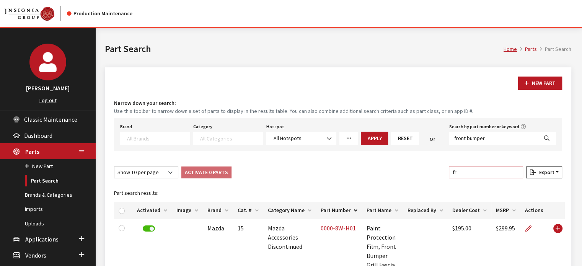
type input "f"
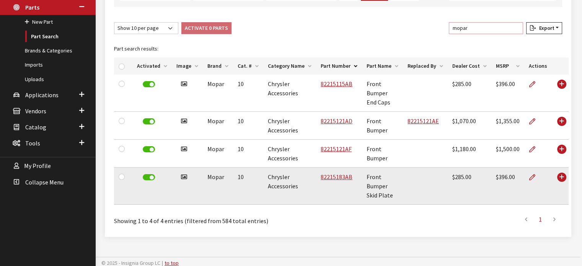
scroll to position [147, 0]
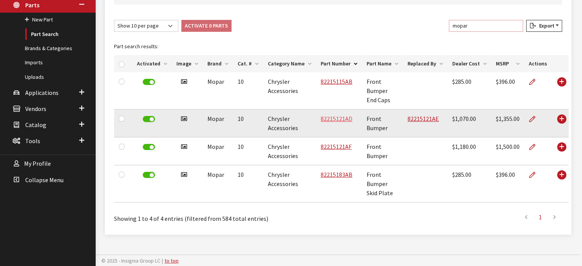
type input "mopar"
click at [340, 120] on link "82215121AD" at bounding box center [337, 119] width 32 height 8
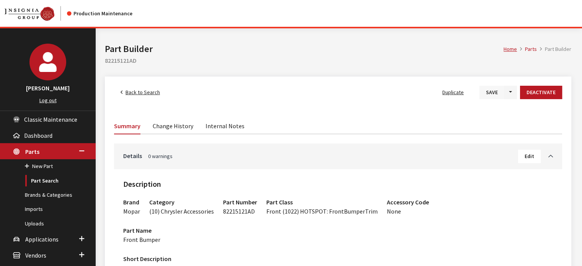
click at [498, 95] on button "Save" at bounding box center [492, 92] width 25 height 13
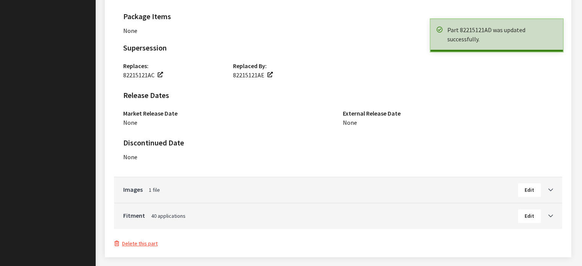
scroll to position [560, 0]
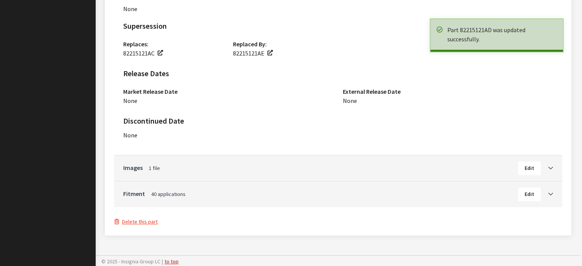
click at [556, 193] on div "Fitment 40 applications Edit" at bounding box center [338, 194] width 448 height 26
click at [554, 193] on div "Fitment 40 applications Edit" at bounding box center [338, 194] width 448 height 26
click at [551, 192] on icon "Toggle Accordion" at bounding box center [551, 194] width 5 height 5
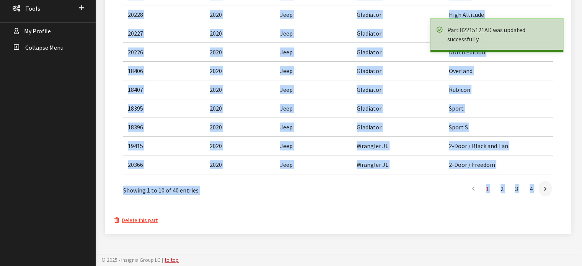
scroll to position [278, 0]
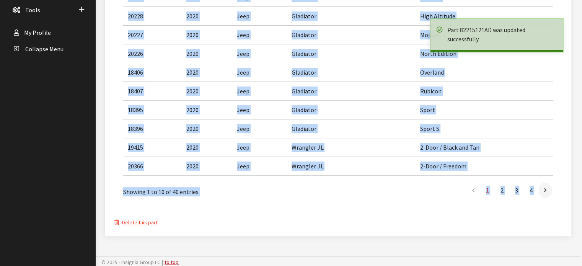
click at [335, 212] on div "Details 0 warnings Edit Description Brand Mopar Category (10) Chrysler Accessor…" at bounding box center [338, 46] width 448 height 361
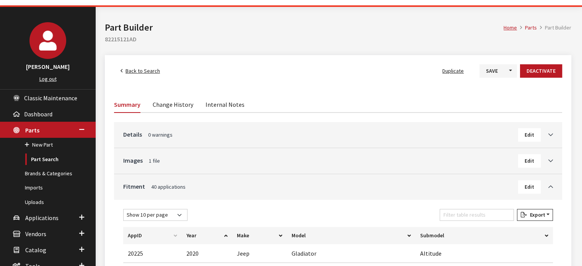
scroll to position [0, 0]
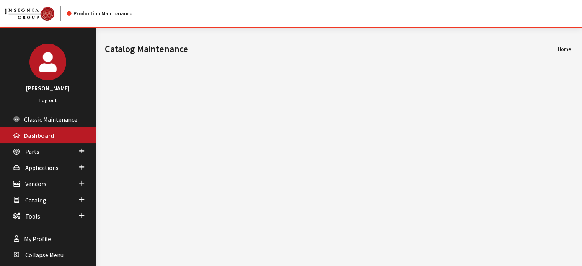
click at [529, 193] on div "Modal title Cancel Yes OK Modal title OK Home Catalog Maintenance © 2025 - Insi…" at bounding box center [338, 161] width 485 height 266
click at [155, 162] on div "Modal title Cancel Yes OK Modal title OK Home Catalog Maintenance © 2025 - Insi…" at bounding box center [338, 161] width 485 height 266
click at [55, 147] on link "Parts" at bounding box center [48, 151] width 96 height 16
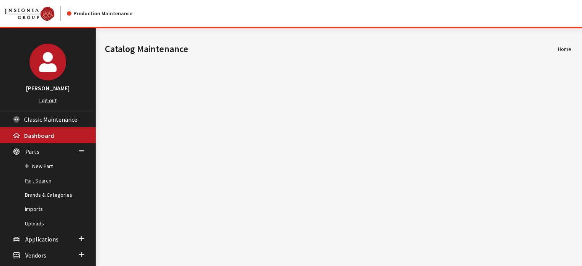
click at [44, 182] on link "Part Search" at bounding box center [48, 181] width 96 height 14
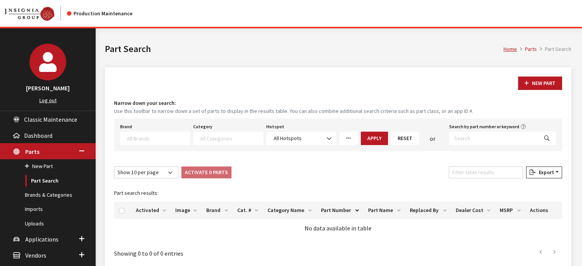
select select
click at [470, 140] on input "Search by part number or keyword" at bounding box center [493, 138] width 89 height 13
click at [469, 132] on input "Search by part number or keyword" at bounding box center [493, 138] width 89 height 13
paste input "82215121AI"
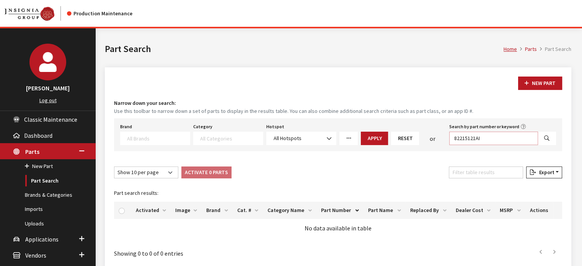
type input "82215121AI"
select select
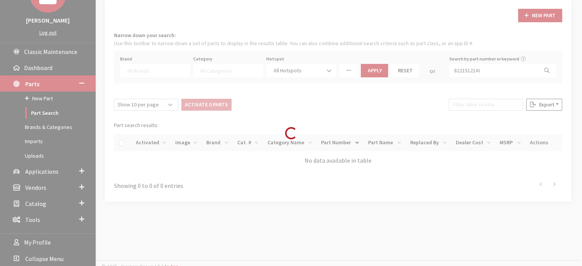
scroll to position [72, 0]
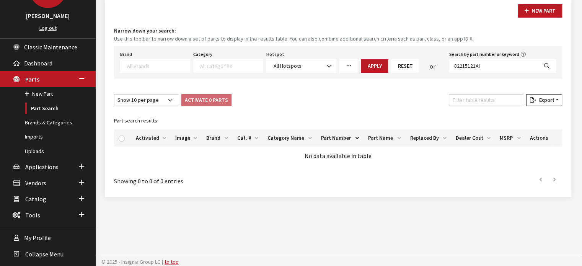
click at [549, 64] on icon "Search" at bounding box center [546, 66] width 5 height 5
select select
click at [486, 59] on input "82215121AI" at bounding box center [493, 65] width 89 height 13
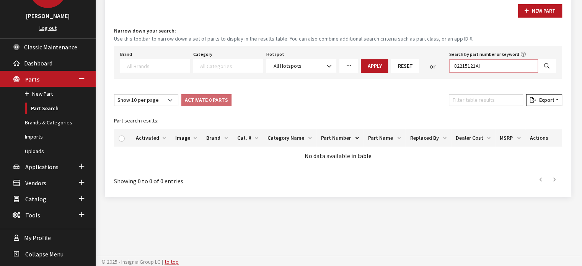
click at [486, 59] on input "82215121AI" at bounding box center [493, 65] width 89 height 13
paste input "H"
type input "82215121AH"
select select
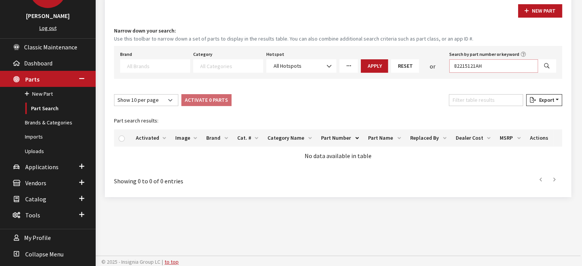
click at [480, 69] on input "82215121AH" at bounding box center [493, 65] width 89 height 13
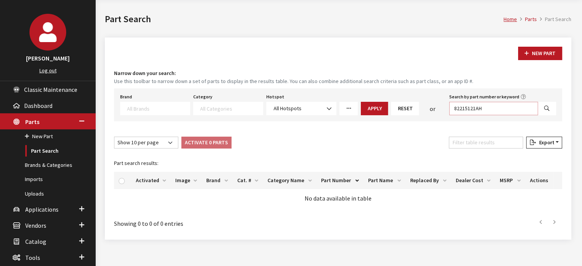
scroll to position [0, 0]
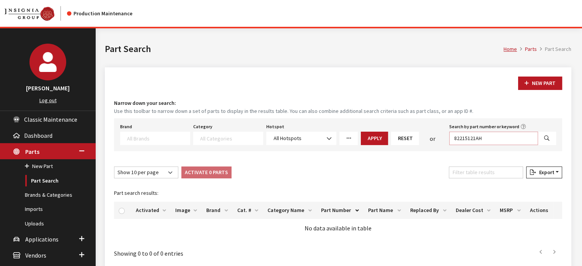
click at [482, 143] on input "82215121AH" at bounding box center [493, 138] width 89 height 13
select select
drag, startPoint x: 525, startPoint y: 132, endPoint x: 345, endPoint y: 145, distance: 181.2
click at [345, 145] on div "Brand Acura Alfa Romeo Audi BMW DoubleTake Ford Ford Racing GM GST Honda Hyunda…" at bounding box center [338, 134] width 448 height 33
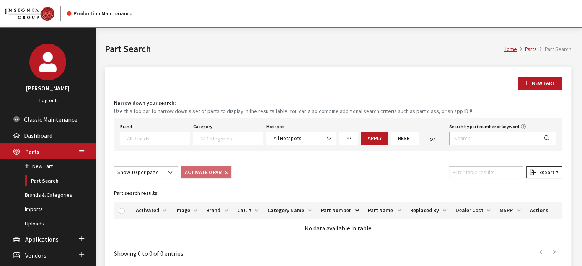
click at [497, 132] on input "Search by part number or keyword" at bounding box center [493, 138] width 89 height 13
paste input "82215121AH"
type input "82215121AH"
drag, startPoint x: 565, startPoint y: 162, endPoint x: 560, endPoint y: 158, distance: 7.4
click at [563, 160] on div "New Part Narrow down your search: Use this toolbar to narrow down a set of part…" at bounding box center [338, 168] width 467 height 202
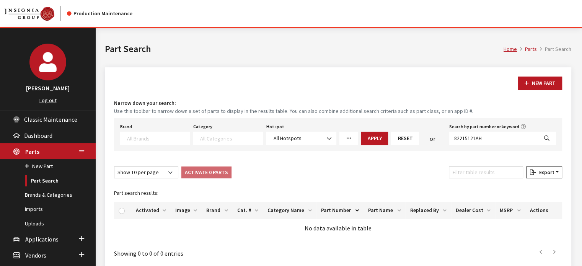
click at [547, 142] on button "Search" at bounding box center [547, 138] width 18 height 13
select select
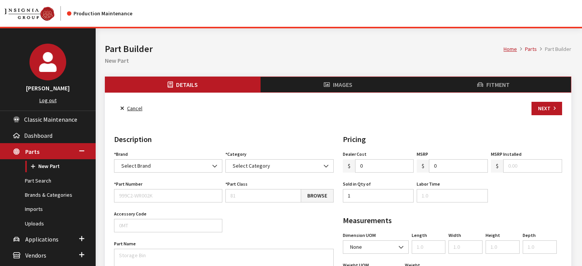
select select
click at [131, 108] on link "Cancel" at bounding box center [131, 108] width 35 height 13
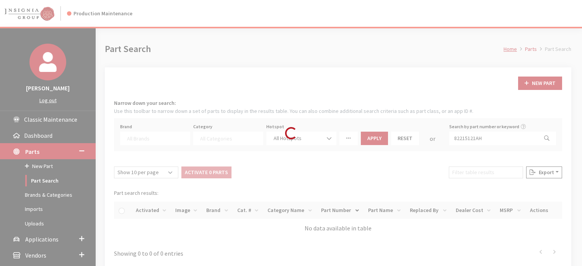
select select
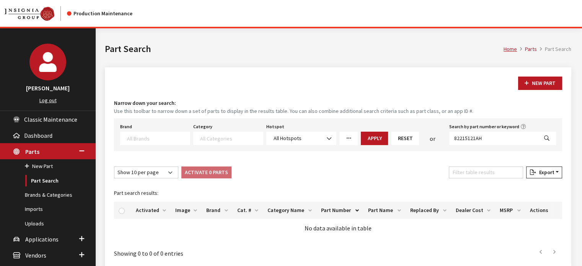
click at [277, 109] on small "Use this toolbar to narrow down a set of parts to display in the results table.…" at bounding box center [338, 111] width 448 height 8
click at [42, 222] on link "Uploads" at bounding box center [48, 224] width 96 height 14
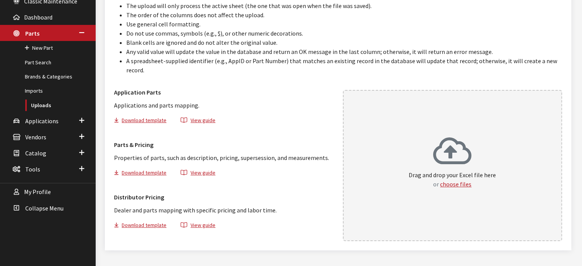
scroll to position [125, 0]
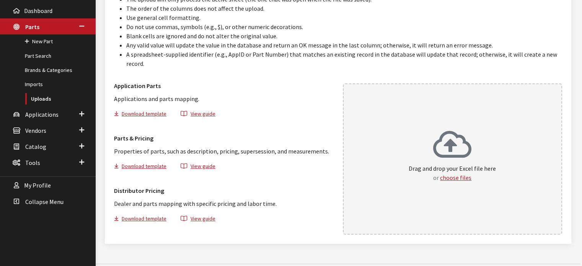
click at [464, 213] on div "Drag and drop your Excel file here or choose files" at bounding box center [453, 158] width 220 height 151
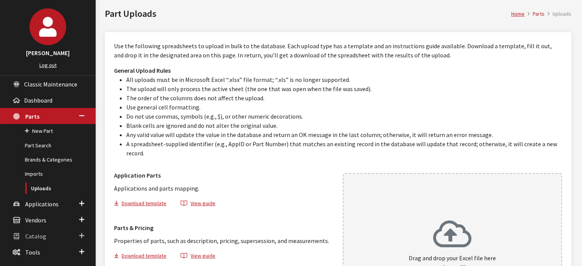
scroll to position [48, 0]
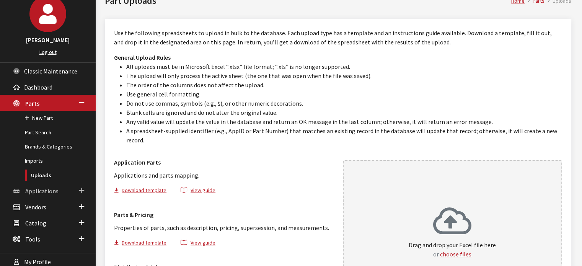
click at [65, 196] on link "Applications" at bounding box center [48, 191] width 96 height 16
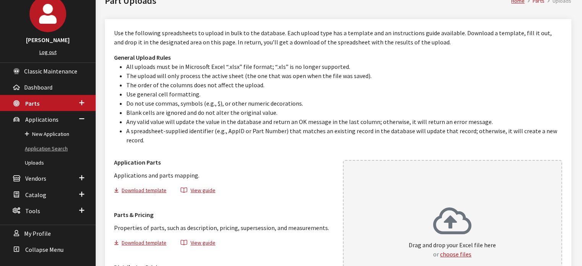
click at [59, 151] on link "Application Search" at bounding box center [48, 149] width 96 height 14
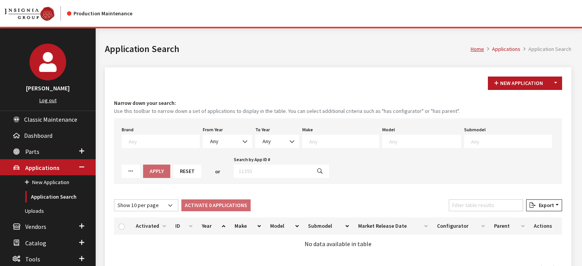
scroll to position [44, 0]
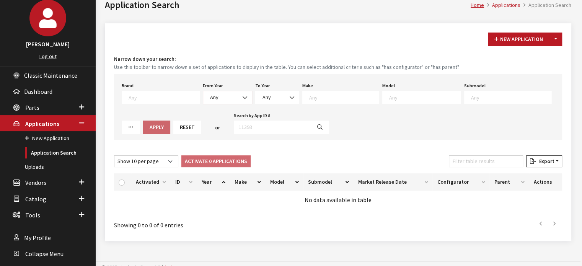
click at [239, 91] on span at bounding box center [245, 97] width 13 height 13
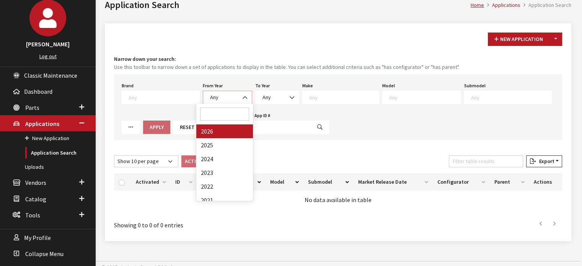
select select "2026"
select select
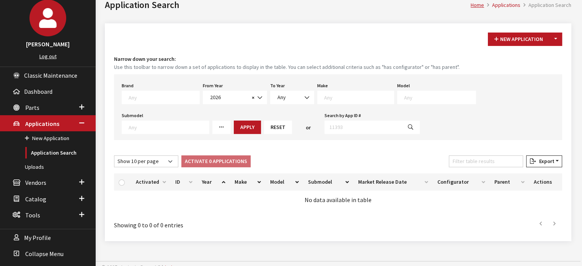
click at [329, 96] on textarea "Search" at bounding box center [359, 97] width 70 height 7
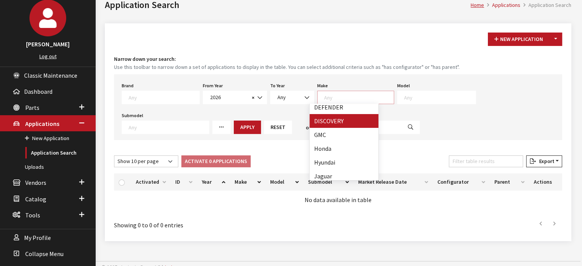
scroll to position [116, 0]
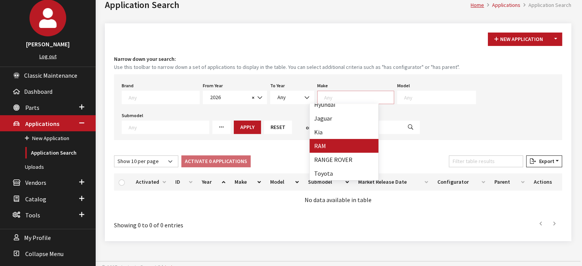
select select "34"
select select
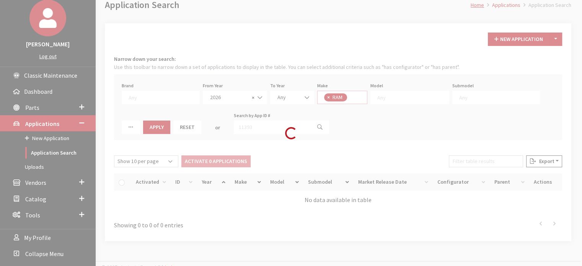
scroll to position [78, 0]
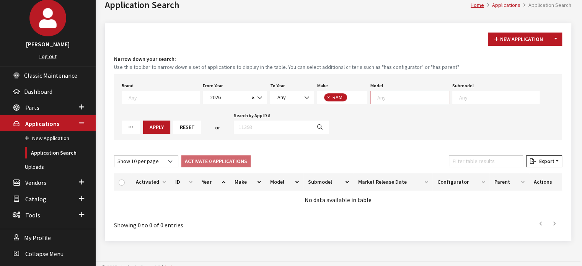
click at [403, 102] on span at bounding box center [410, 97] width 79 height 13
select select "1113"
select select
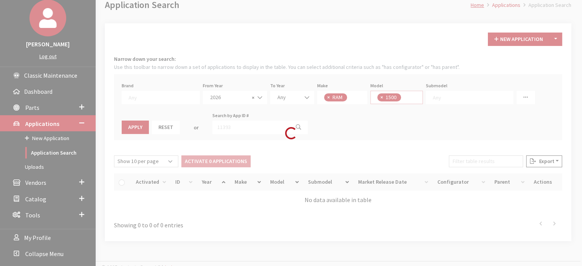
scroll to position [0, 0]
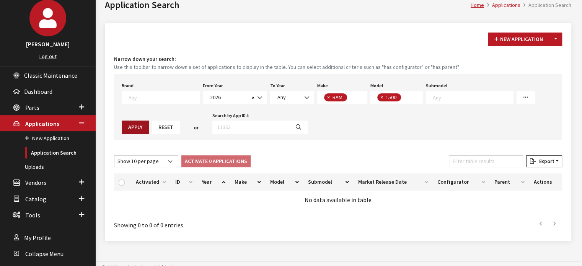
click at [149, 121] on button "Apply" at bounding box center [135, 127] width 27 height 13
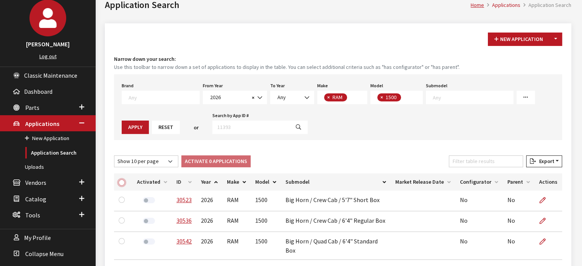
click at [123, 181] on input "checkbox" at bounding box center [122, 183] width 6 height 6
checkbox input "true"
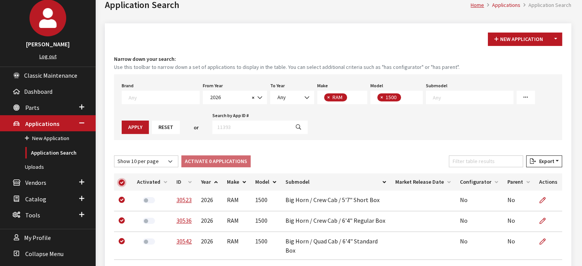
checkbox input "true"
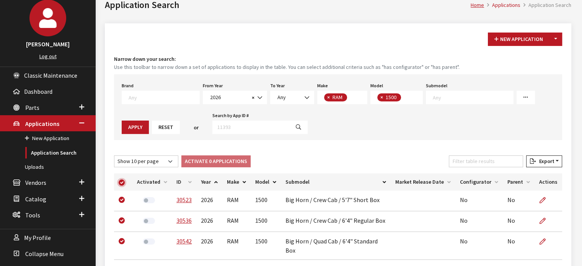
checkbox input "true"
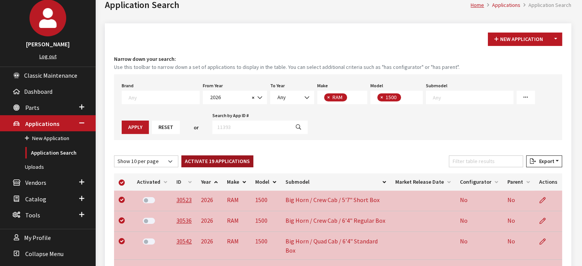
click at [199, 156] on button "Activate 19 Applications" at bounding box center [217, 161] width 72 height 12
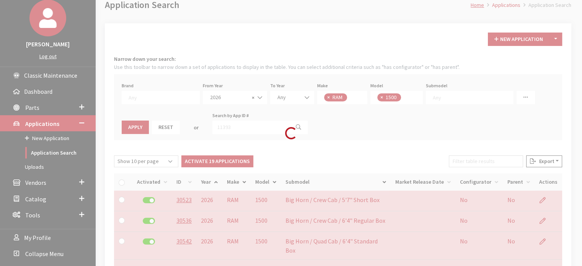
checkbox input "false"
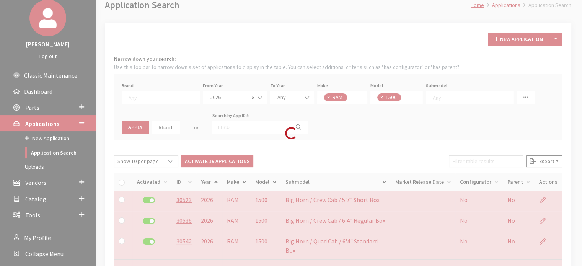
checkbox input "false"
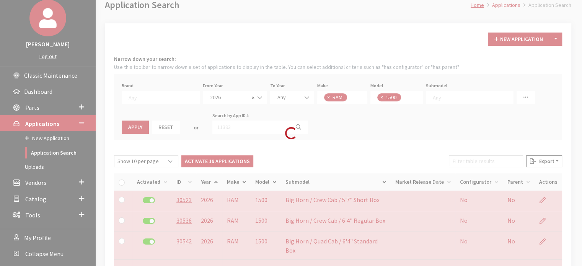
checkbox input "false"
